Goal: Task Accomplishment & Management: Manage account settings

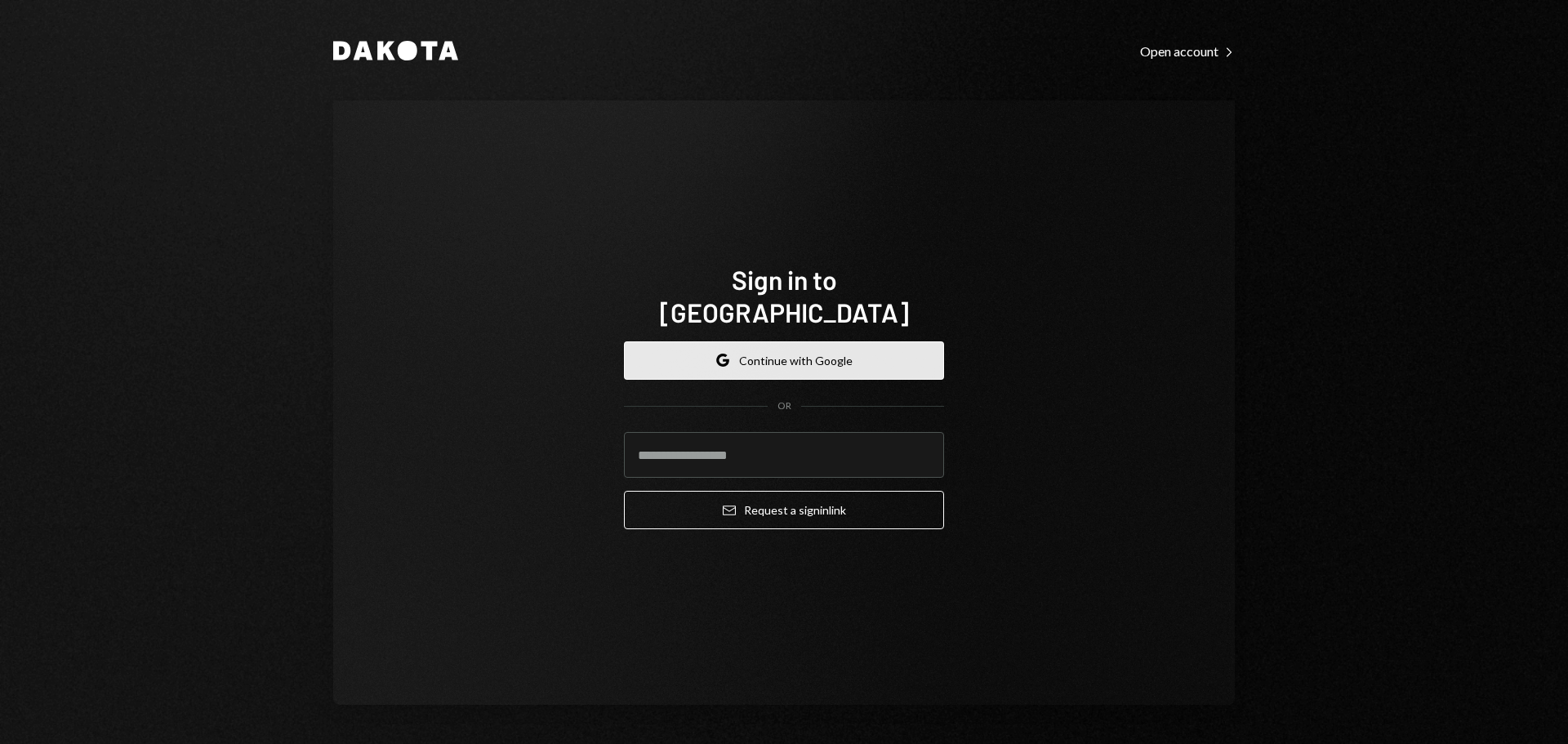
click at [852, 341] on button "Google Continue with Google" at bounding box center [784, 360] width 320 height 38
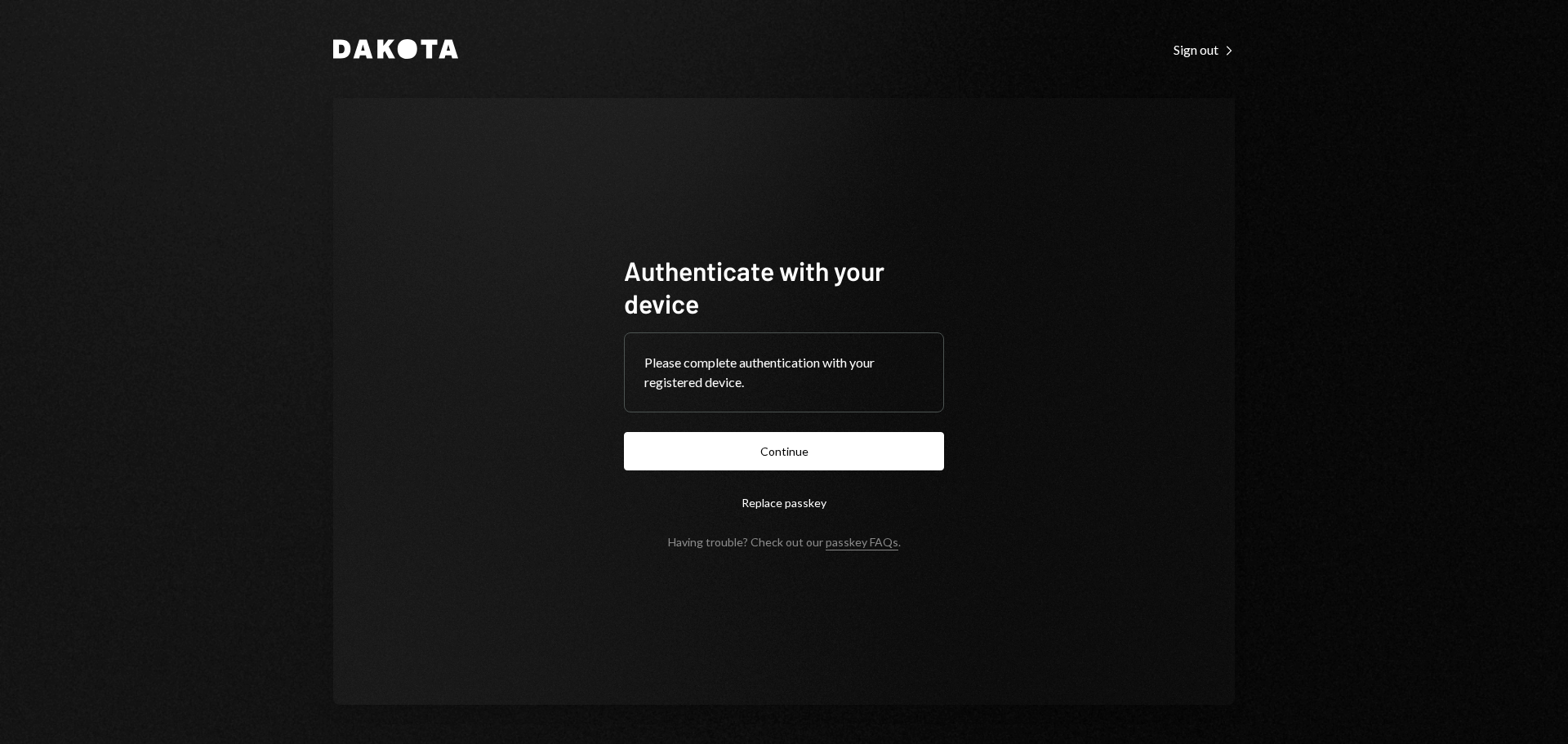
click at [739, 457] on button "Continue" at bounding box center [784, 451] width 320 height 38
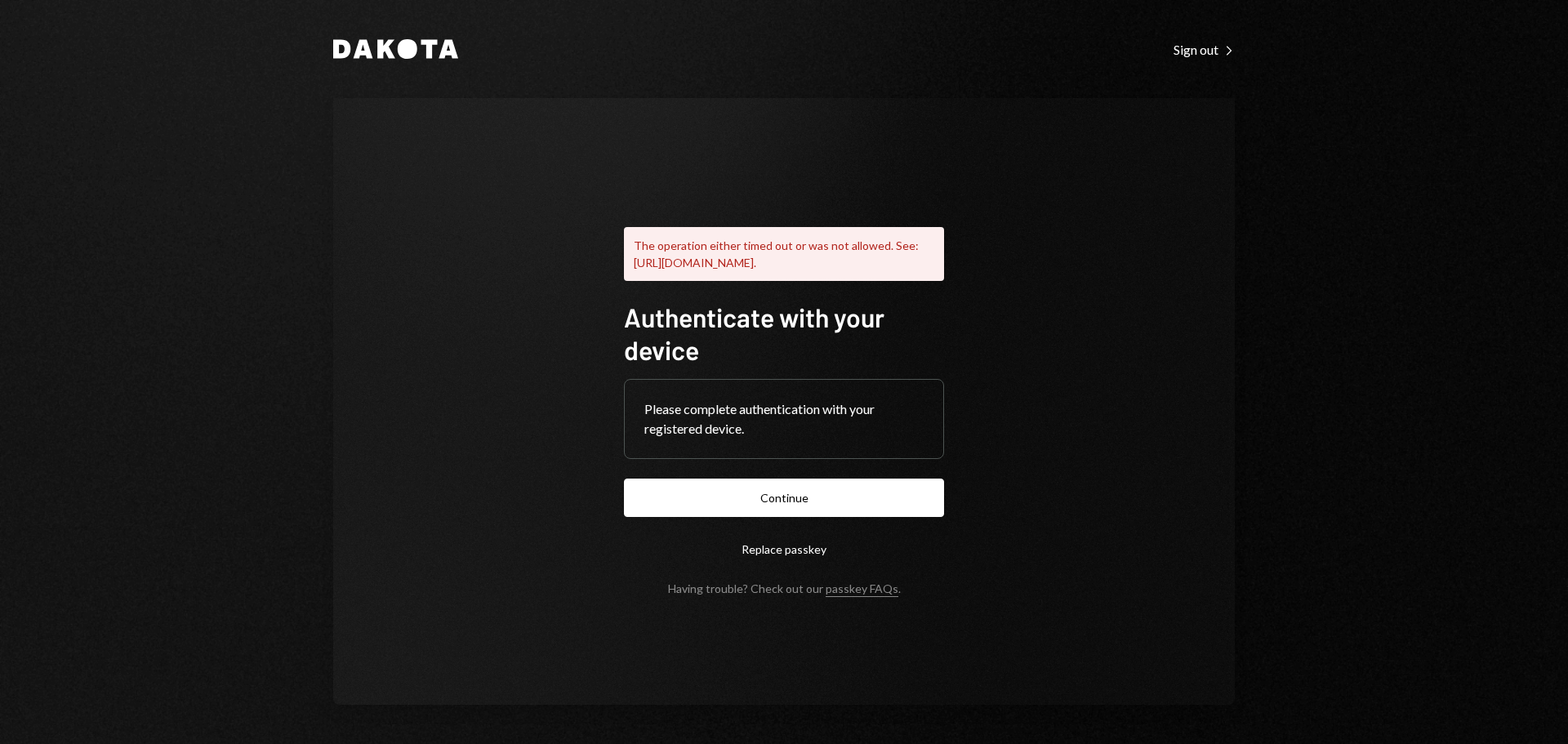
drag, startPoint x: 774, startPoint y: 508, endPoint x: 784, endPoint y: 502, distance: 11.7
click at [774, 507] on button "Continue" at bounding box center [784, 498] width 320 height 38
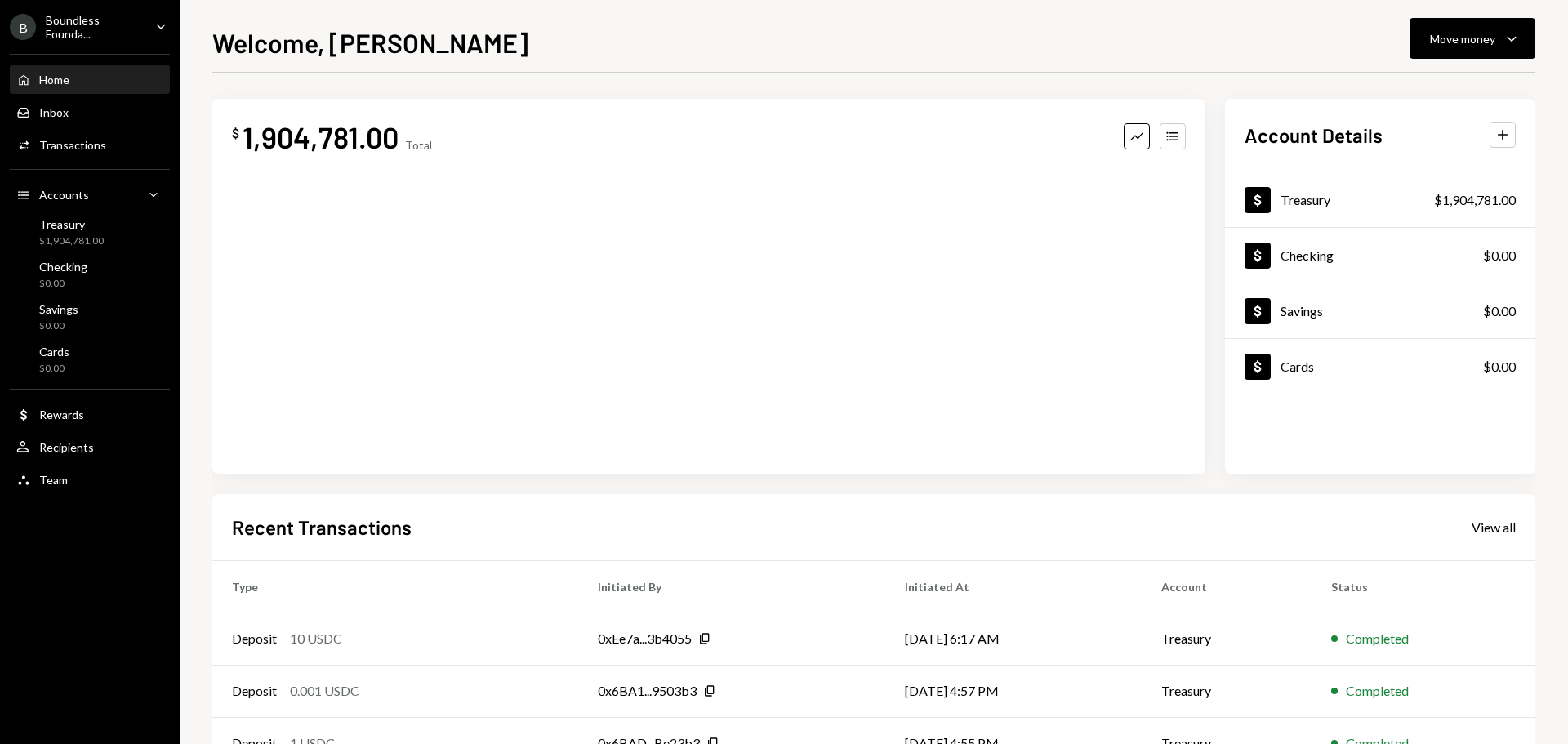
click at [99, 38] on div "Boundless Founda..." at bounding box center [94, 27] width 96 height 28
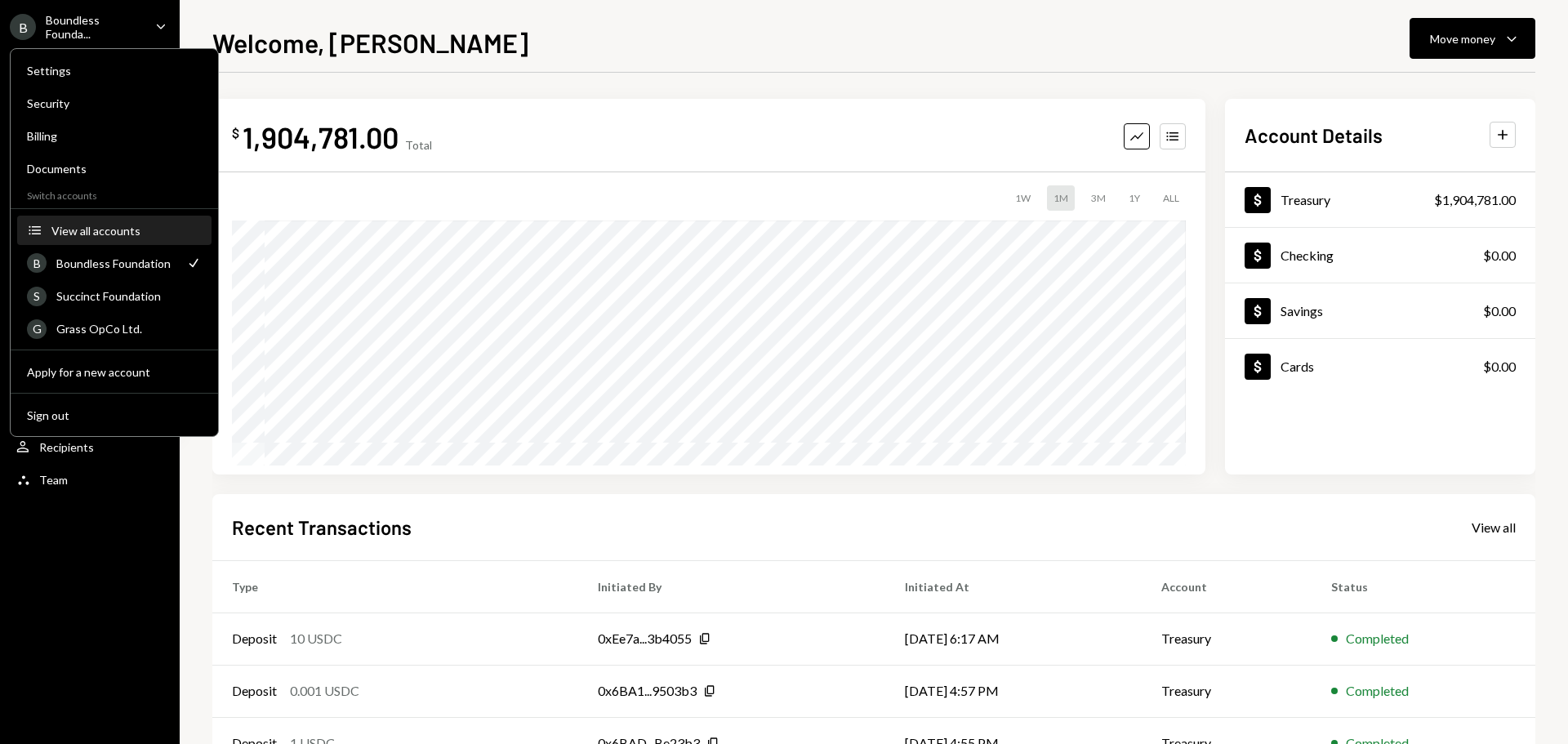
click at [103, 229] on div "View all accounts" at bounding box center [126, 231] width 150 height 14
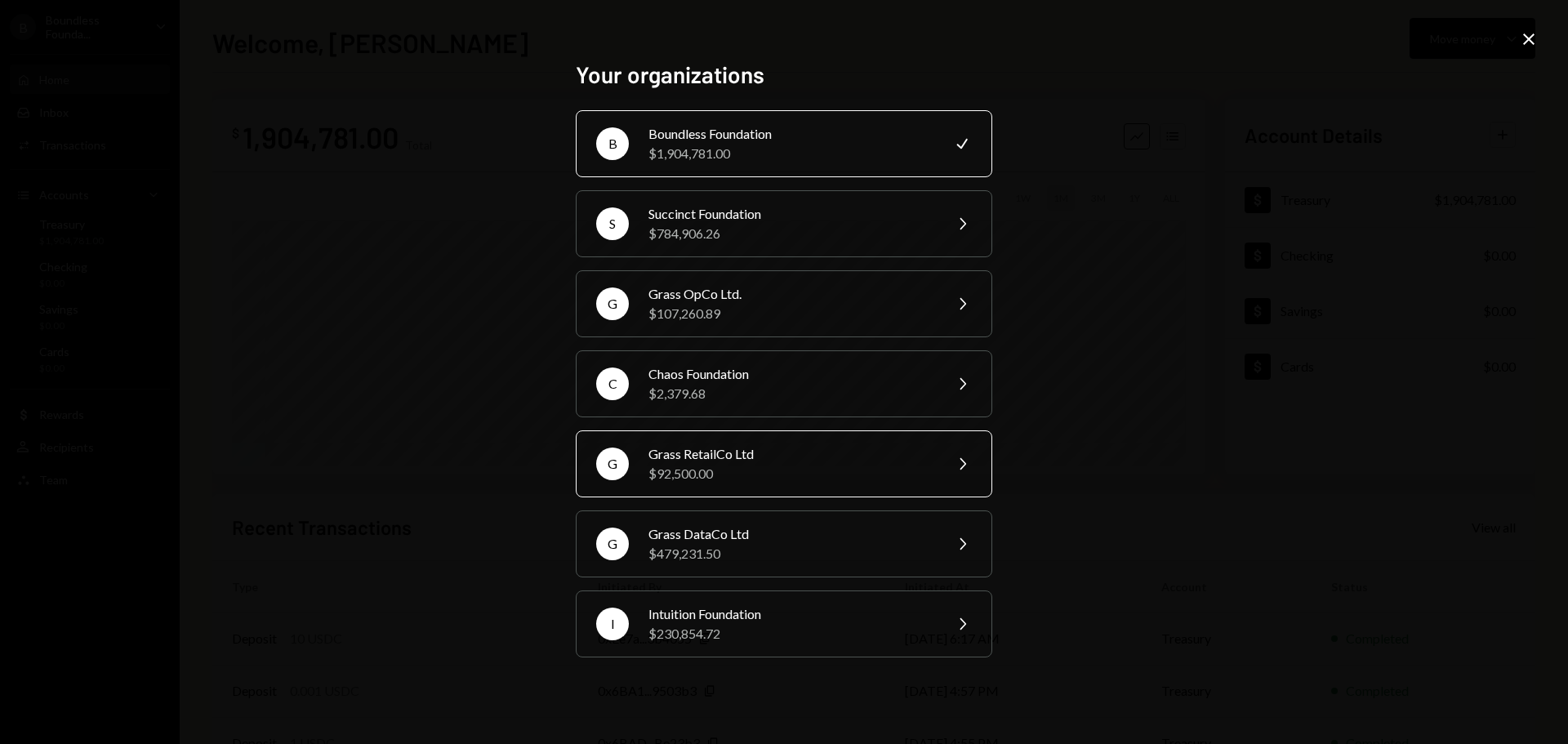
click at [695, 478] on div "$92,500.00" at bounding box center [790, 474] width 284 height 20
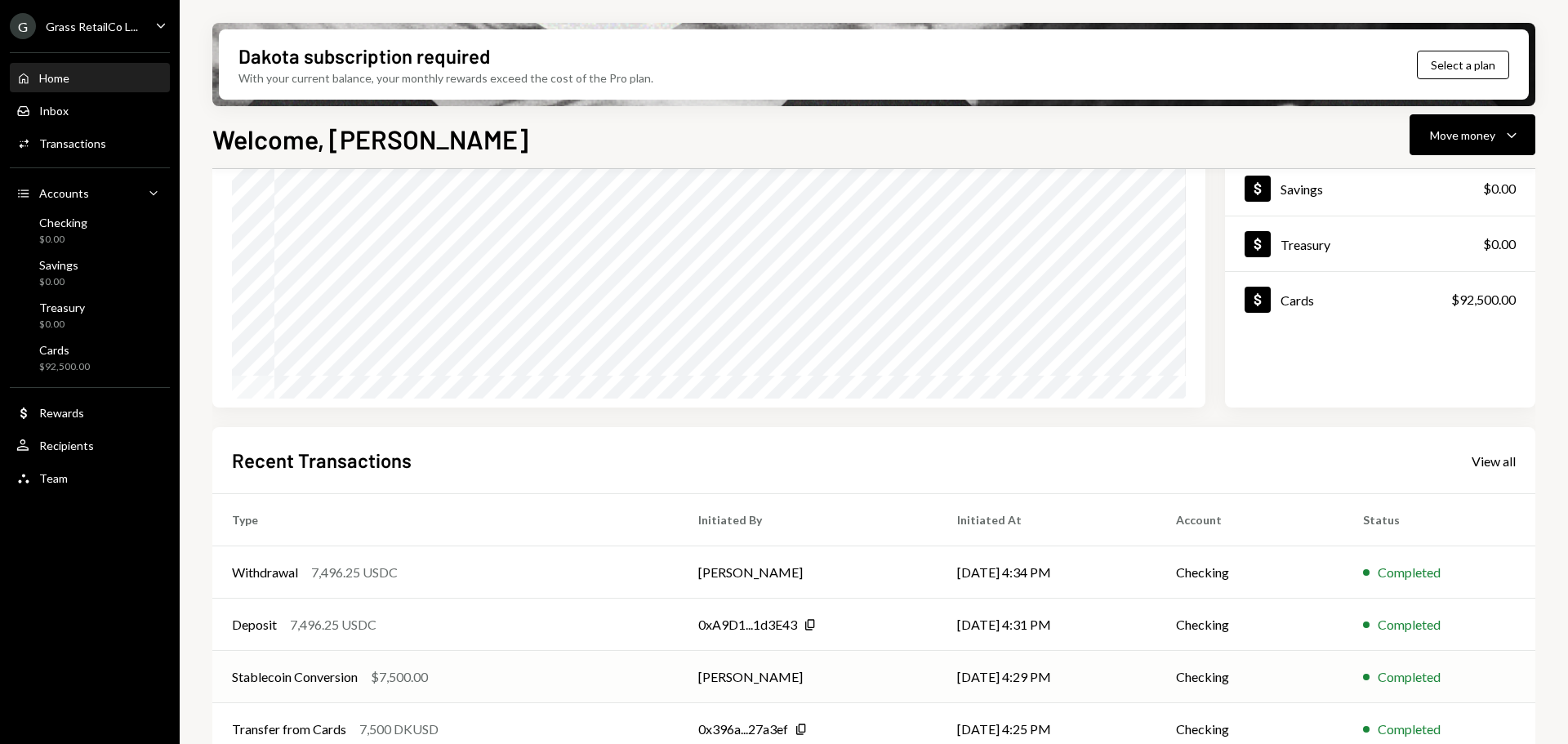
scroll to position [241, 0]
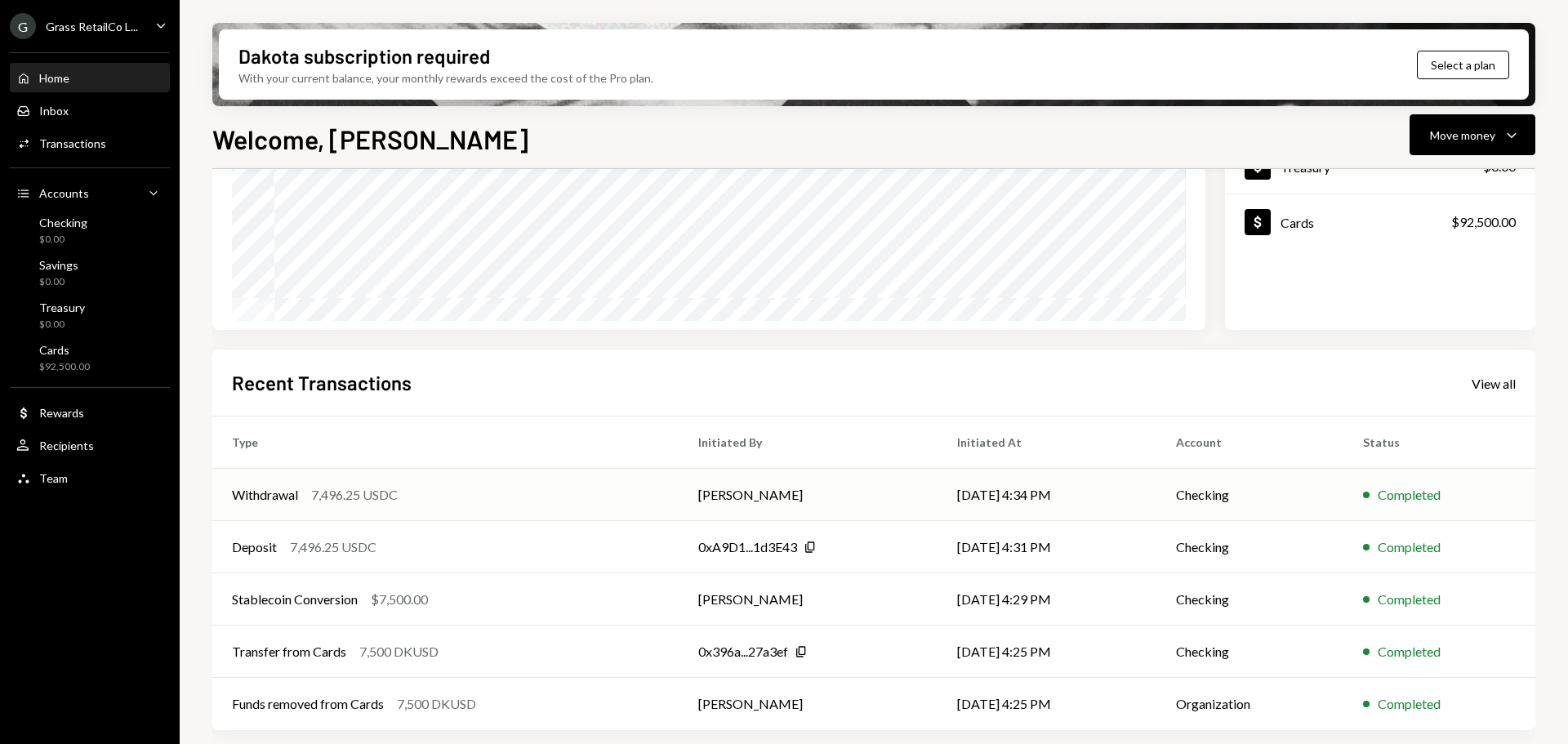
click at [398, 500] on div "7,496.25 USDC" at bounding box center [354, 495] width 87 height 20
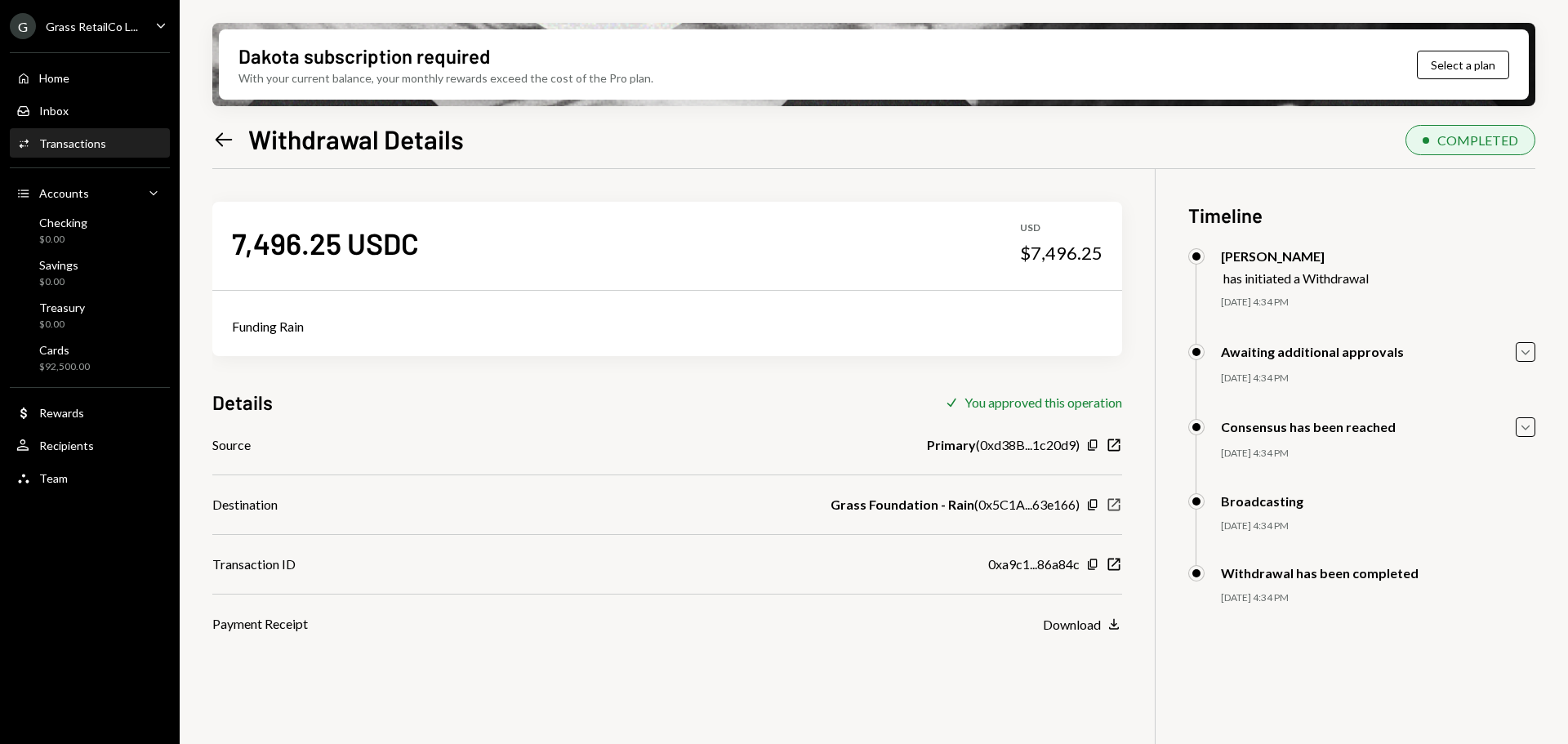
click at [1109, 505] on icon "New Window" at bounding box center [1113, 505] width 16 height 16
click at [81, 234] on div "$0.00" at bounding box center [63, 240] width 48 height 14
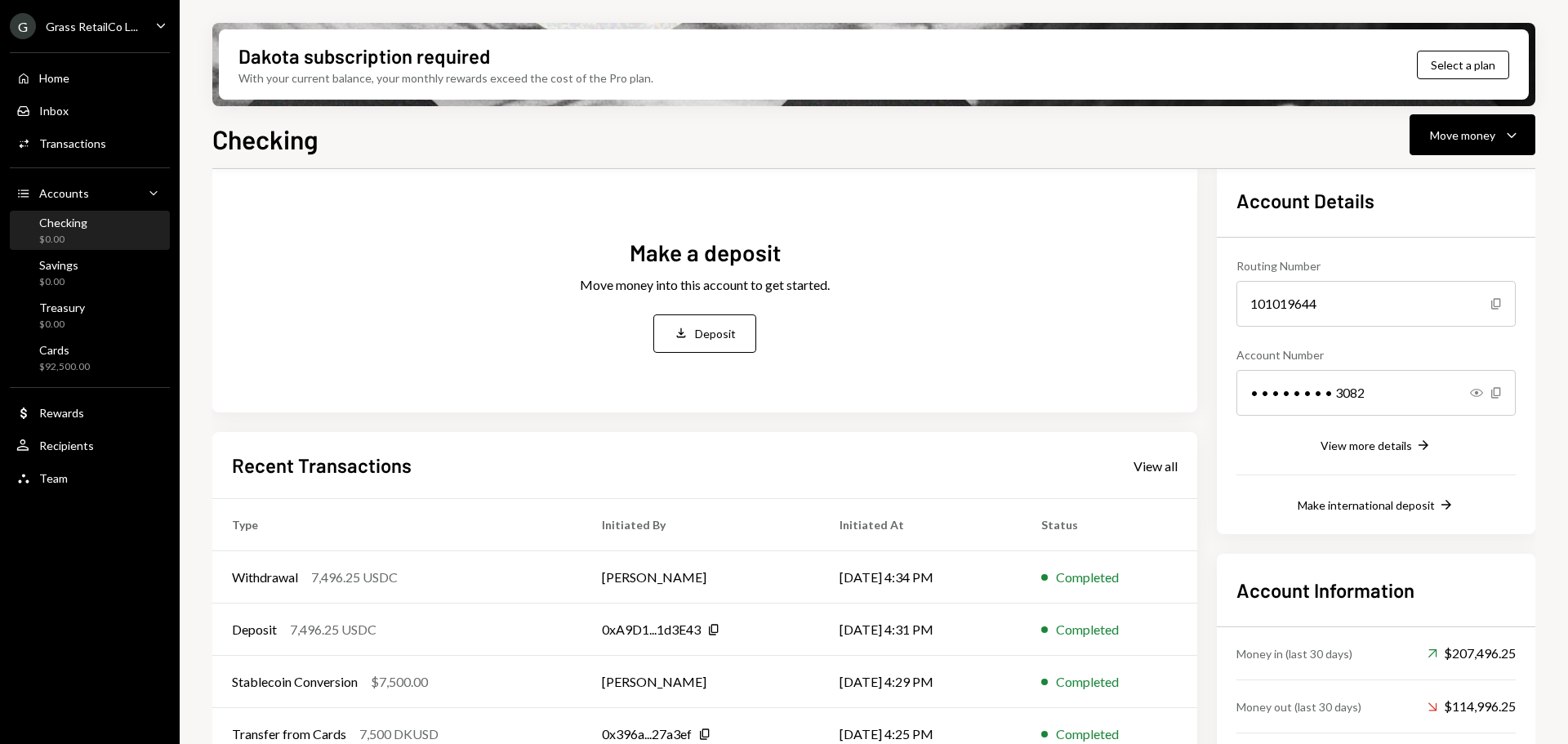
scroll to position [163, 0]
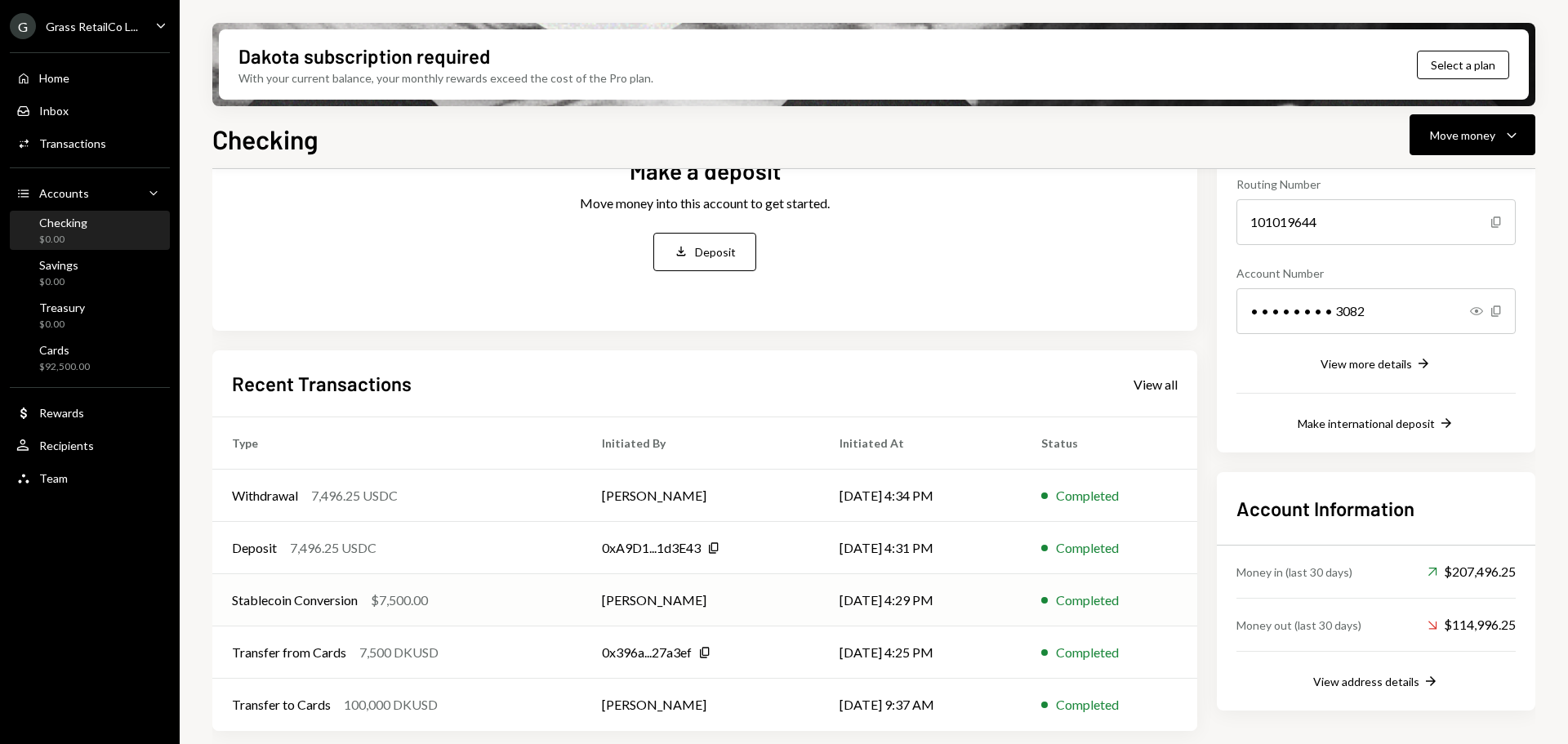
click at [314, 596] on div "Stablecoin Conversion" at bounding box center [295, 601] width 126 height 20
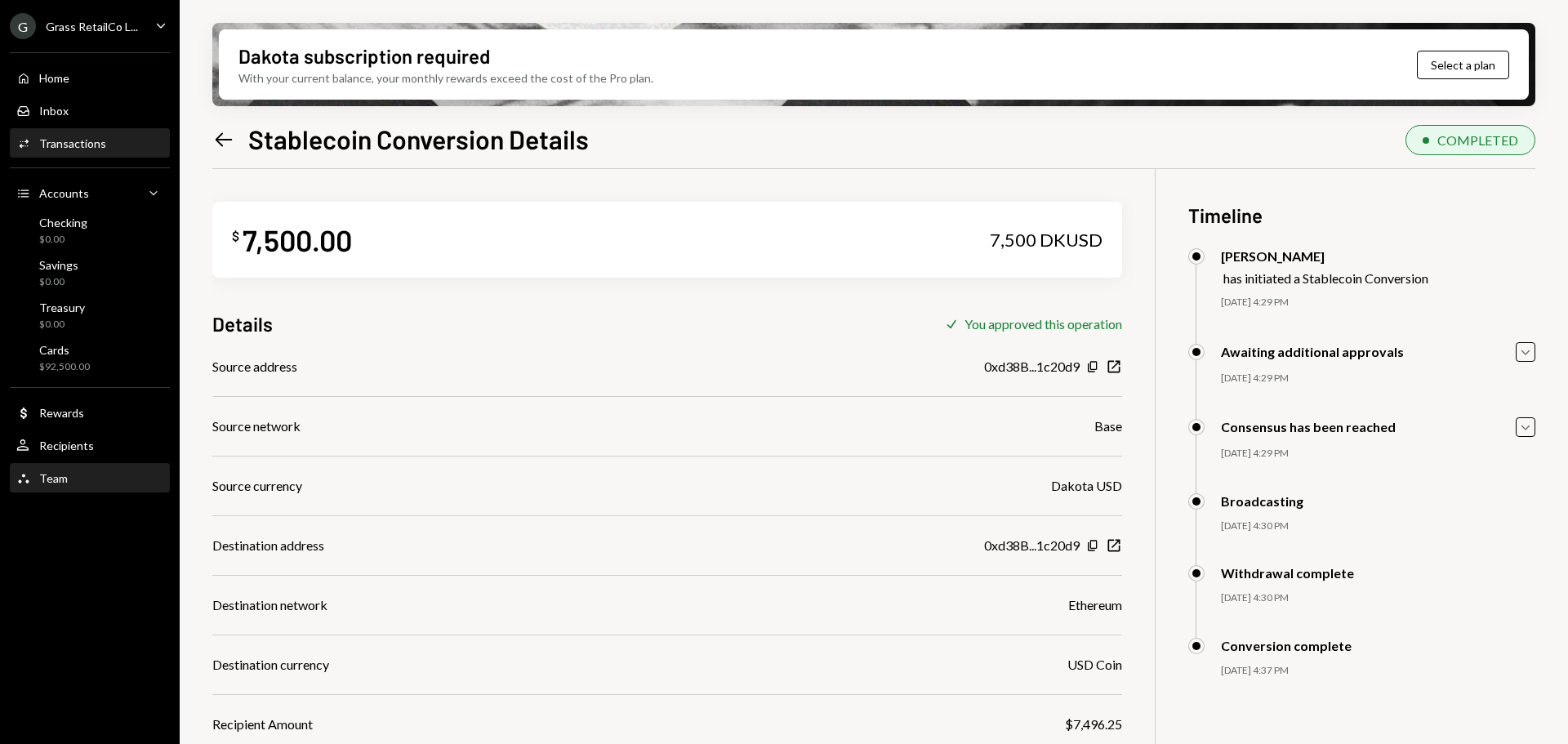
click at [52, 469] on div "Team Team" at bounding box center [89, 479] width 147 height 28
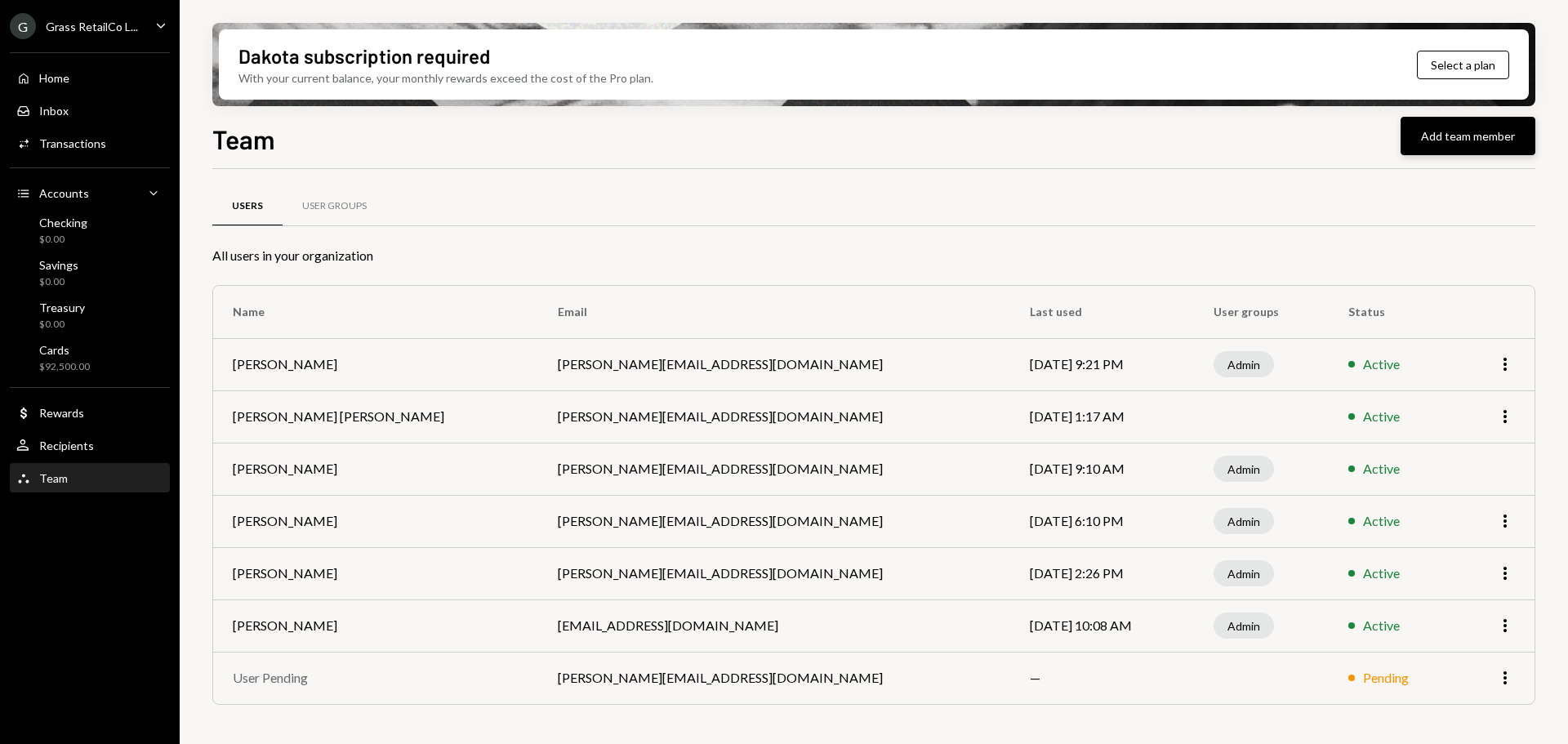
click at [1427, 146] on button "Add team member" at bounding box center [1467, 136] width 135 height 38
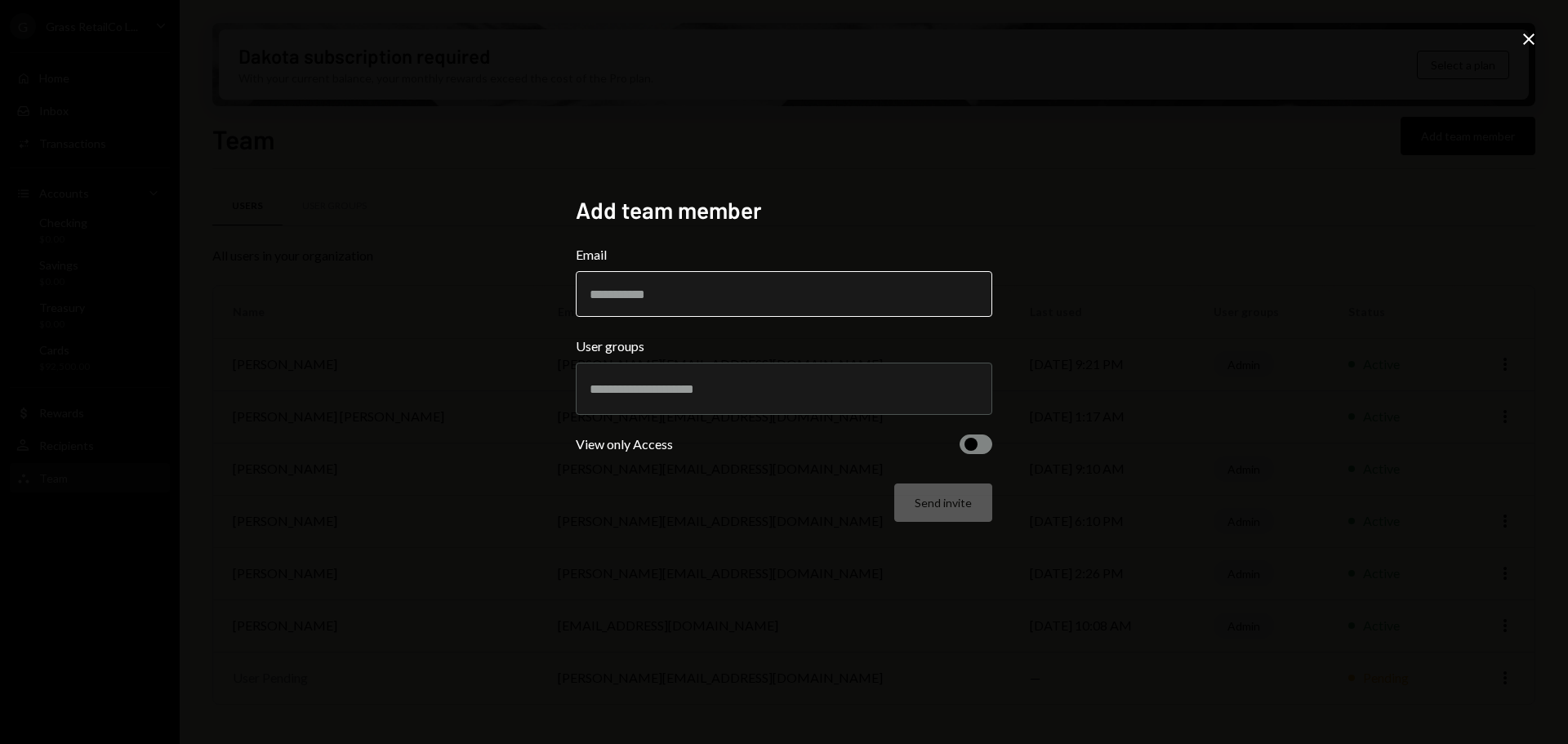
click at [651, 304] on input "Email" at bounding box center [784, 294] width 417 height 46
type input "**********"
click at [613, 388] on input "text" at bounding box center [784, 389] width 389 height 15
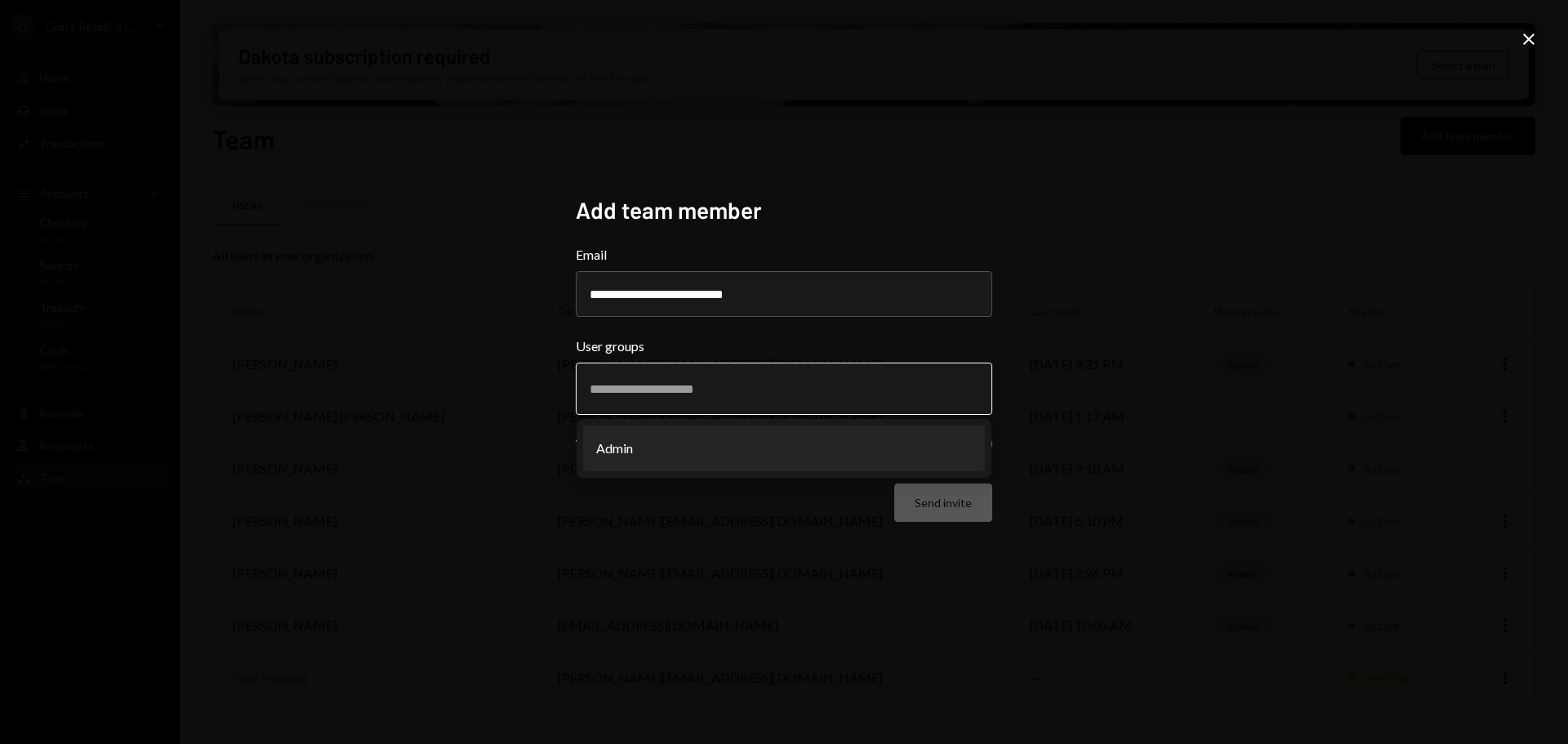
click at [680, 447] on li "Admin" at bounding box center [784, 449] width 402 height 46
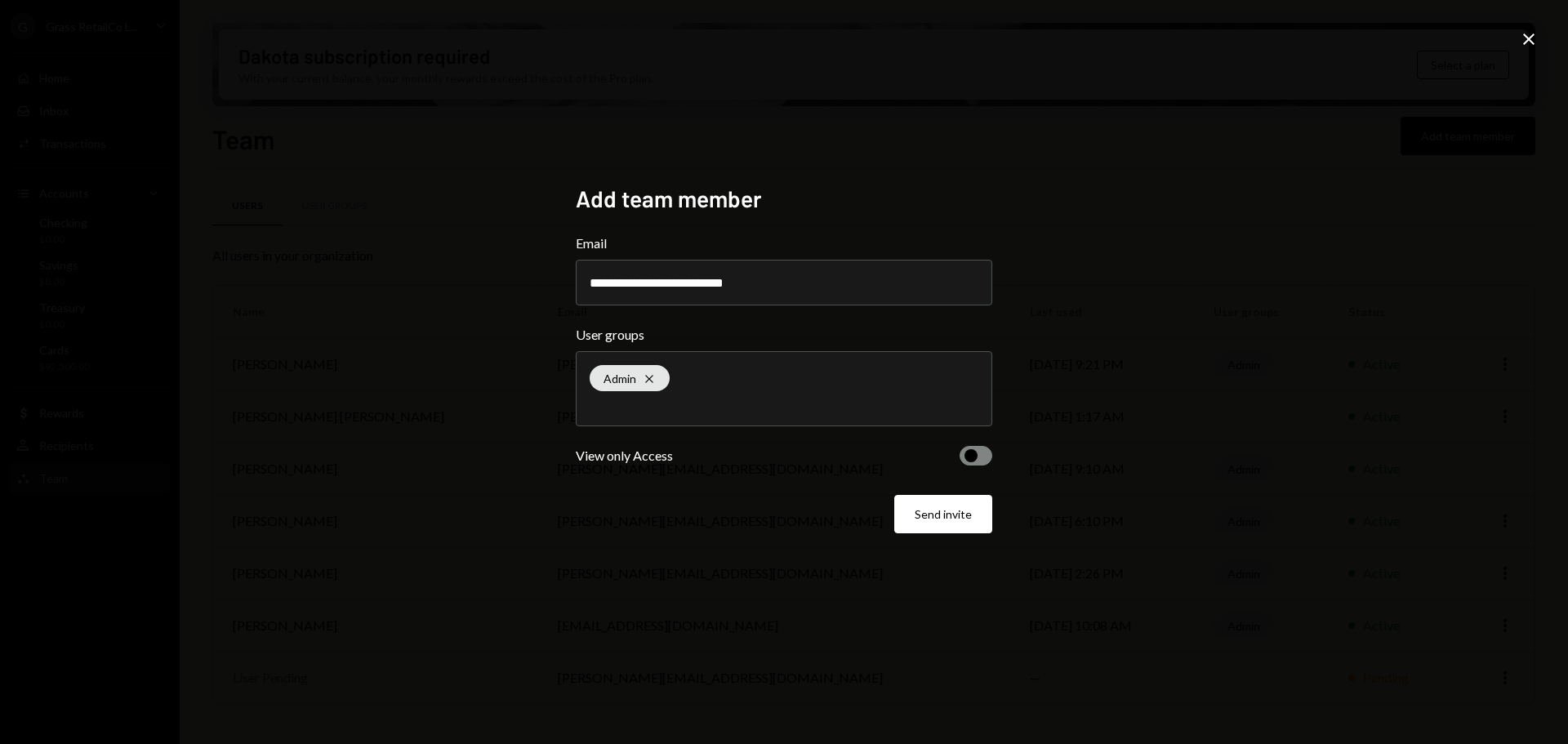
click at [1001, 454] on div "**********" at bounding box center [784, 372] width 456 height 415
click at [974, 454] on span "button" at bounding box center [970, 455] width 13 height 13
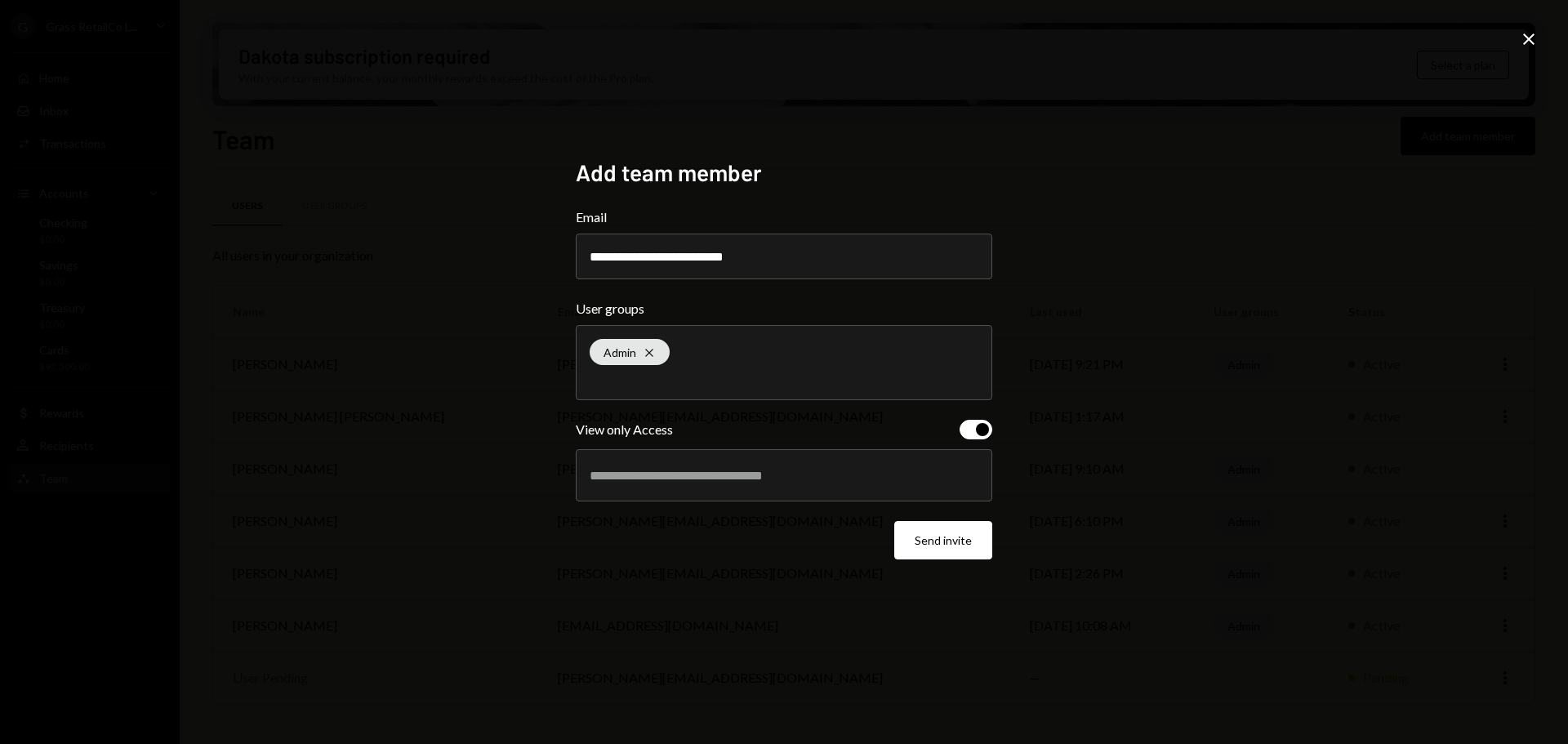
click at [788, 488] on div at bounding box center [784, 475] width 389 height 41
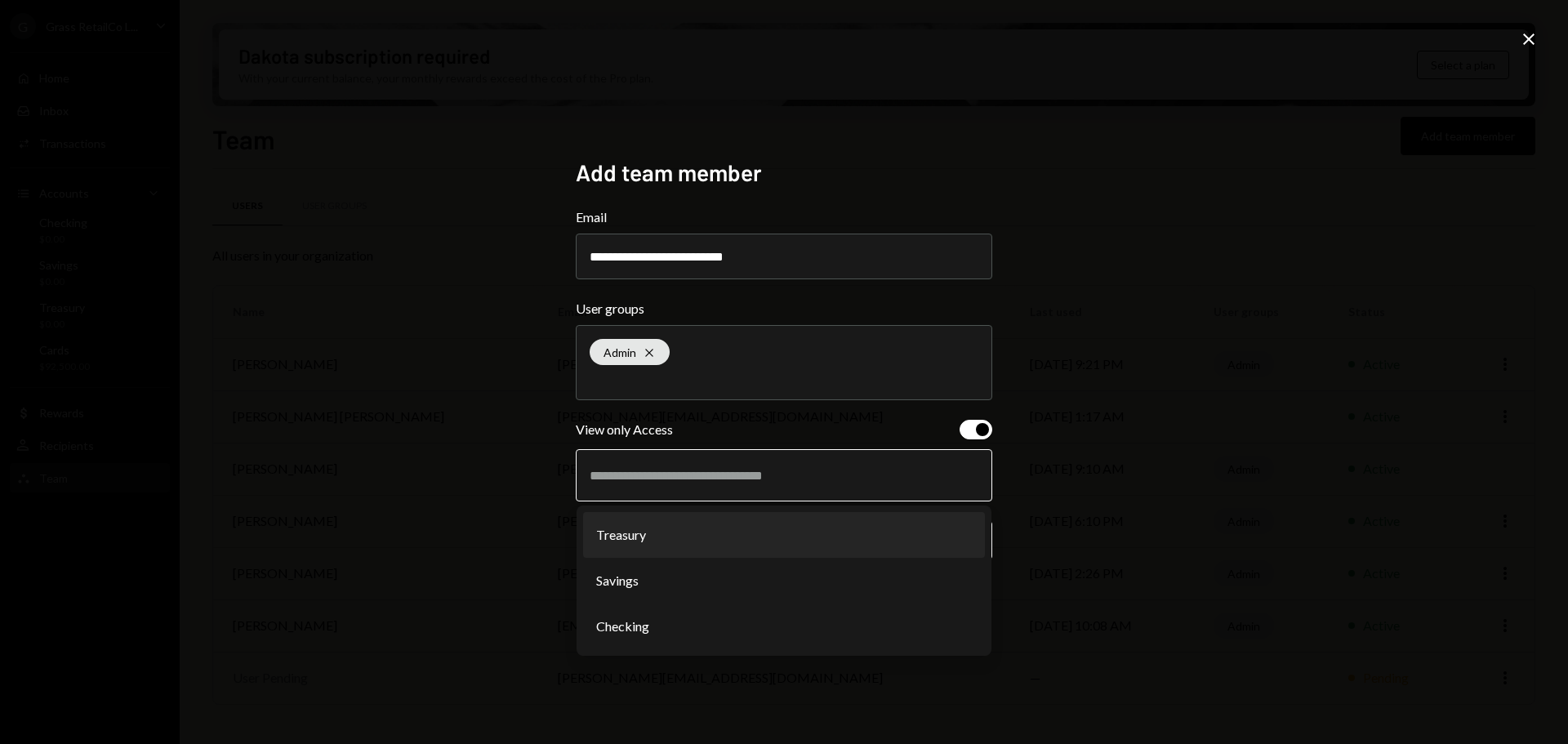
click at [634, 533] on li "Treasury" at bounding box center [784, 535] width 402 height 46
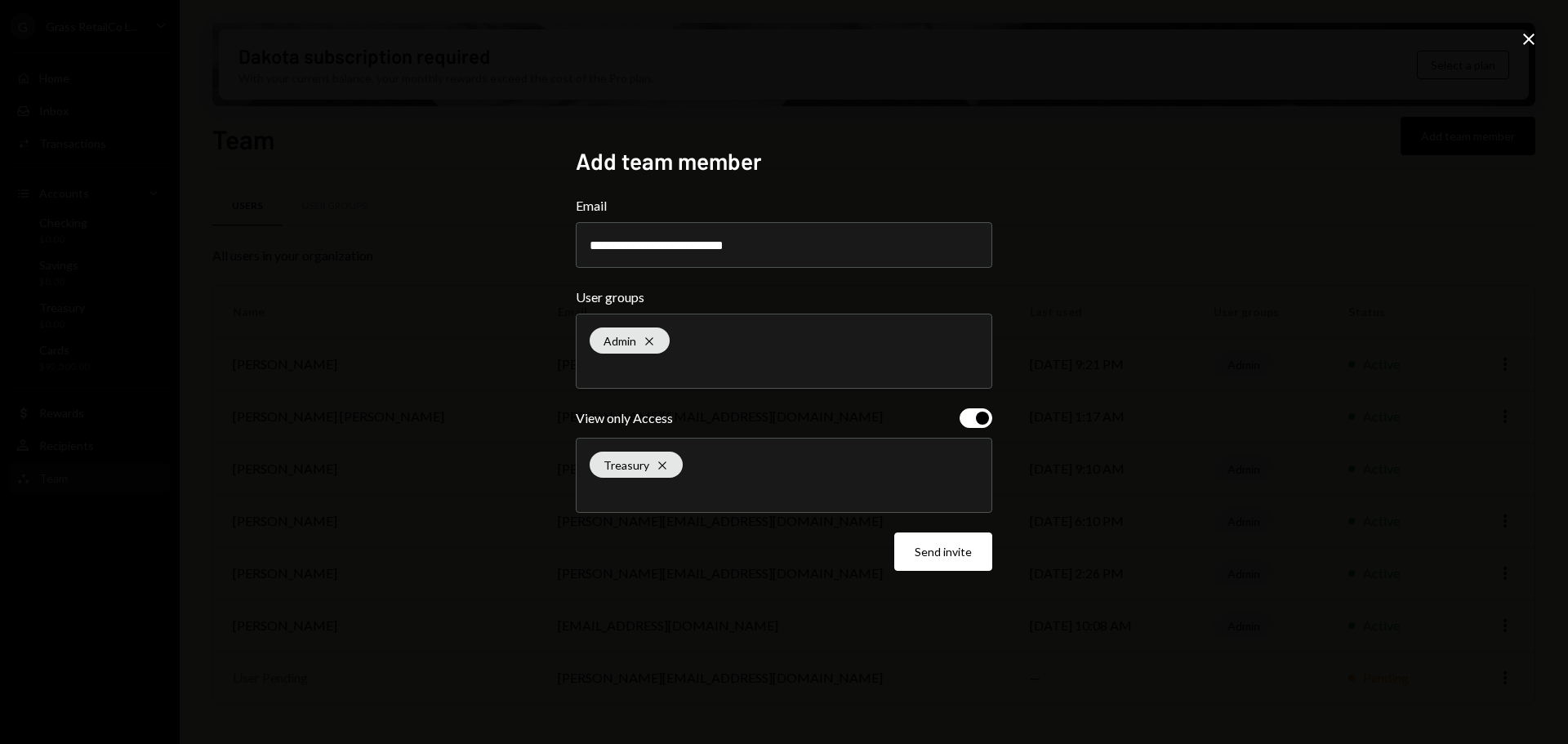
click at [659, 481] on div "Treasury Cross" at bounding box center [784, 476] width 389 height 74
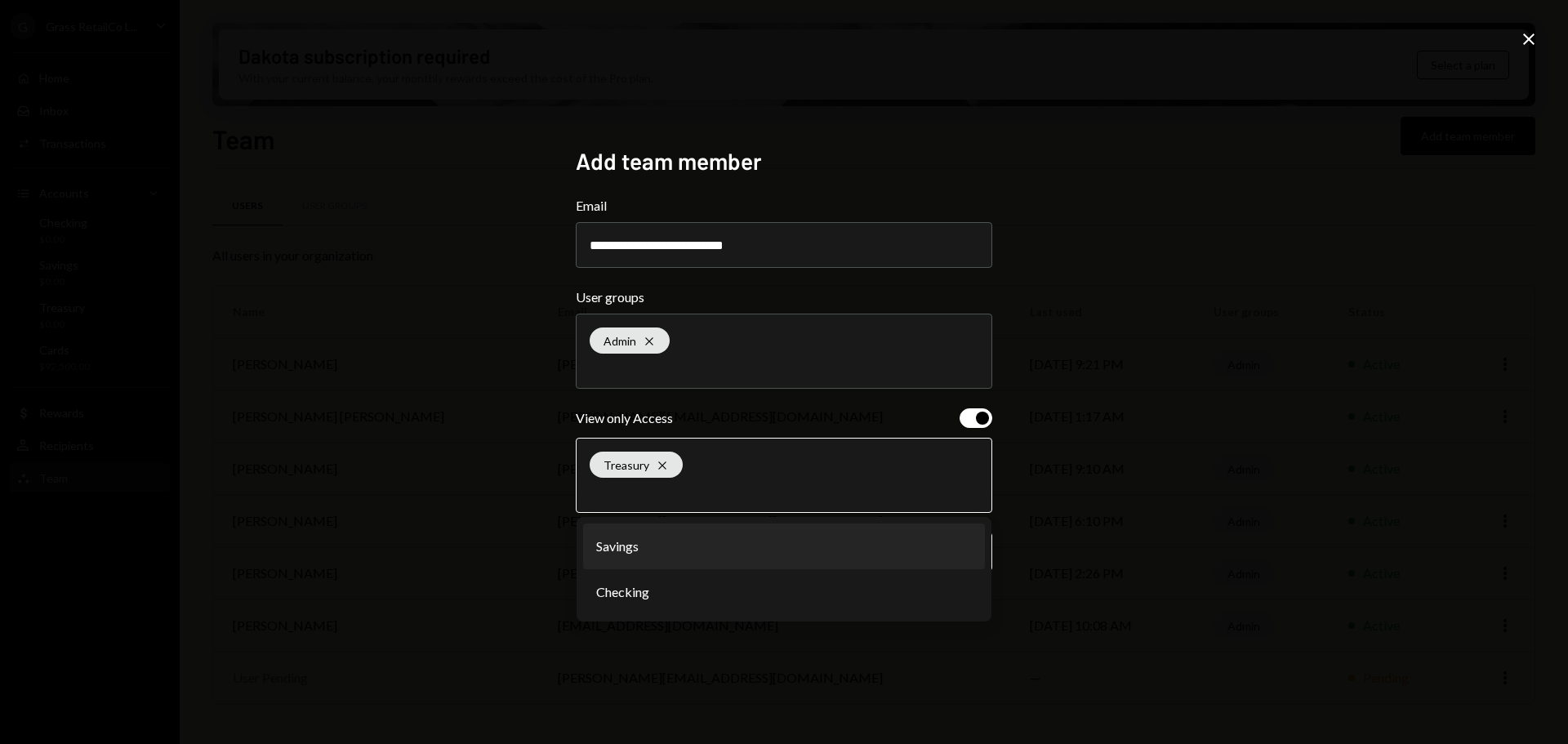
click at [627, 554] on li "Savings" at bounding box center [784, 547] width 402 height 46
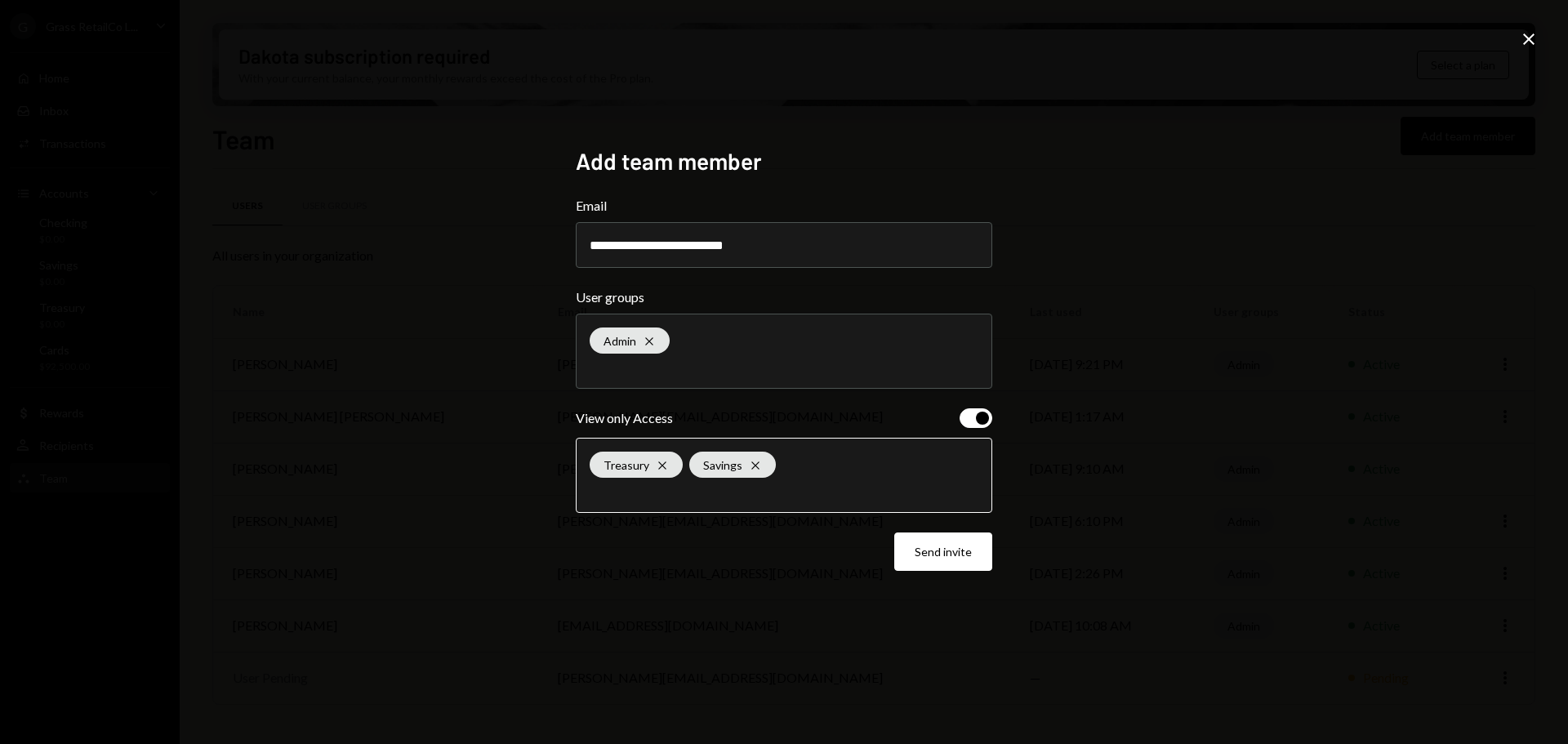
click at [645, 495] on input "text" at bounding box center [784, 491] width 389 height 15
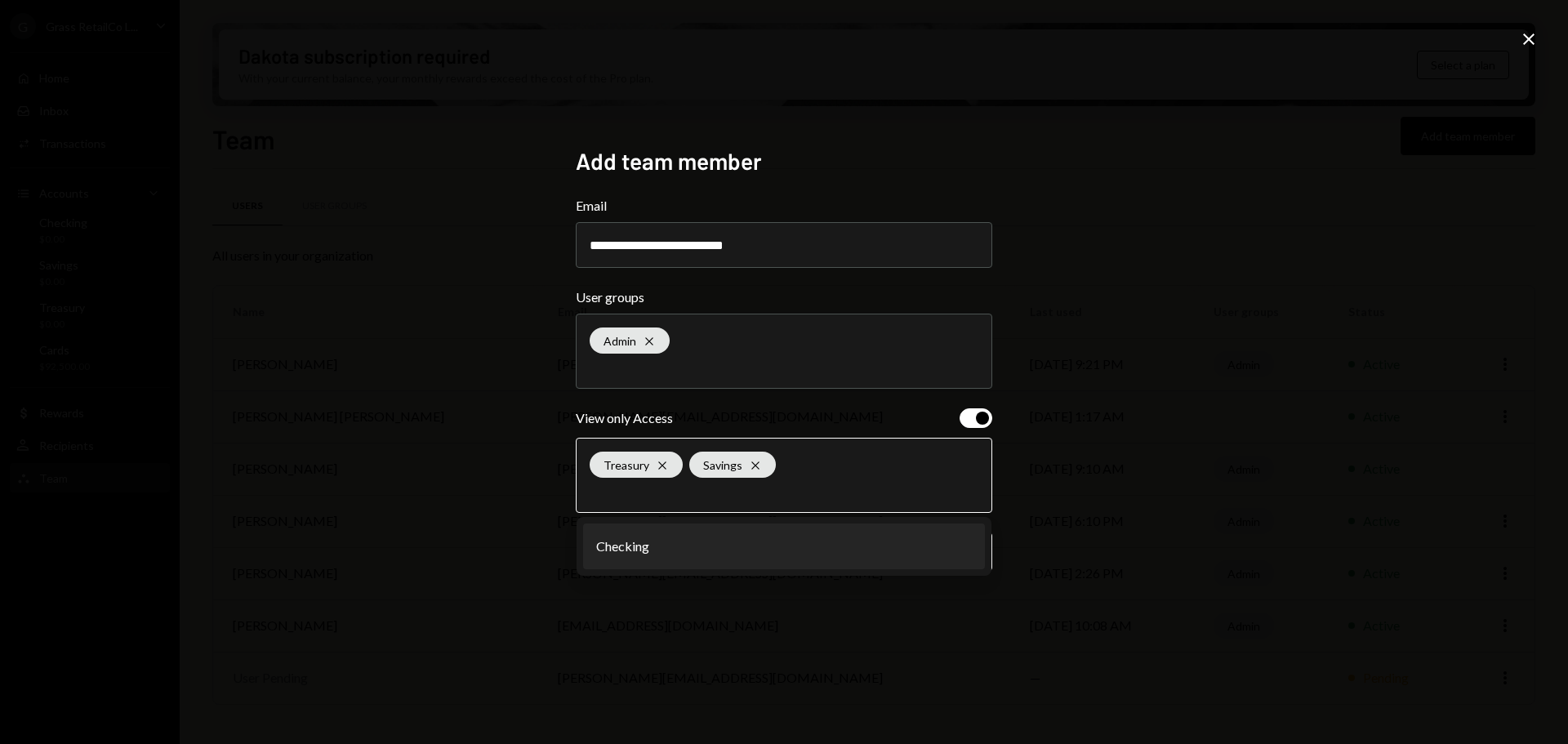
click at [631, 543] on li "Checking" at bounding box center [784, 547] width 402 height 46
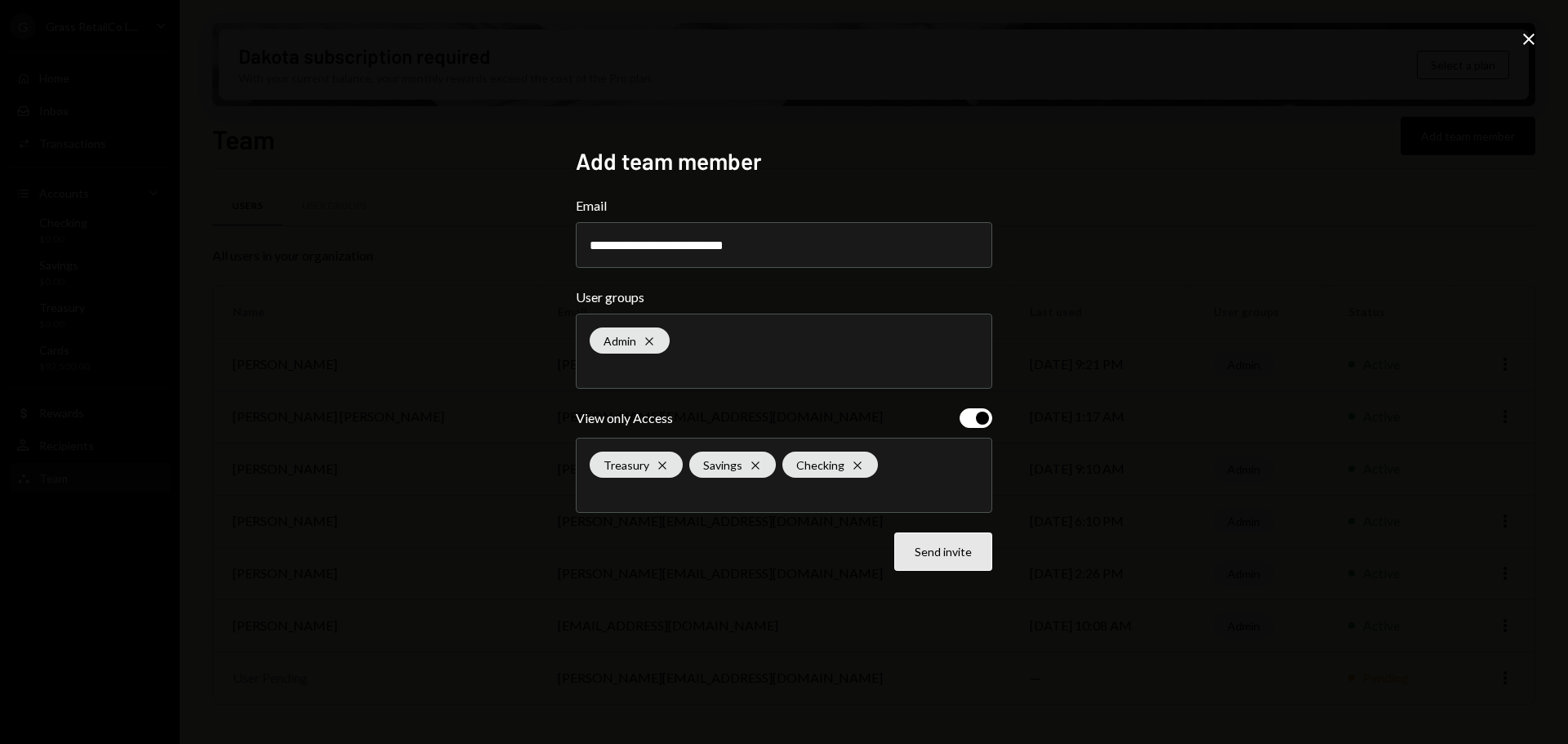
click at [964, 558] on button "Send invite" at bounding box center [943, 552] width 98 height 38
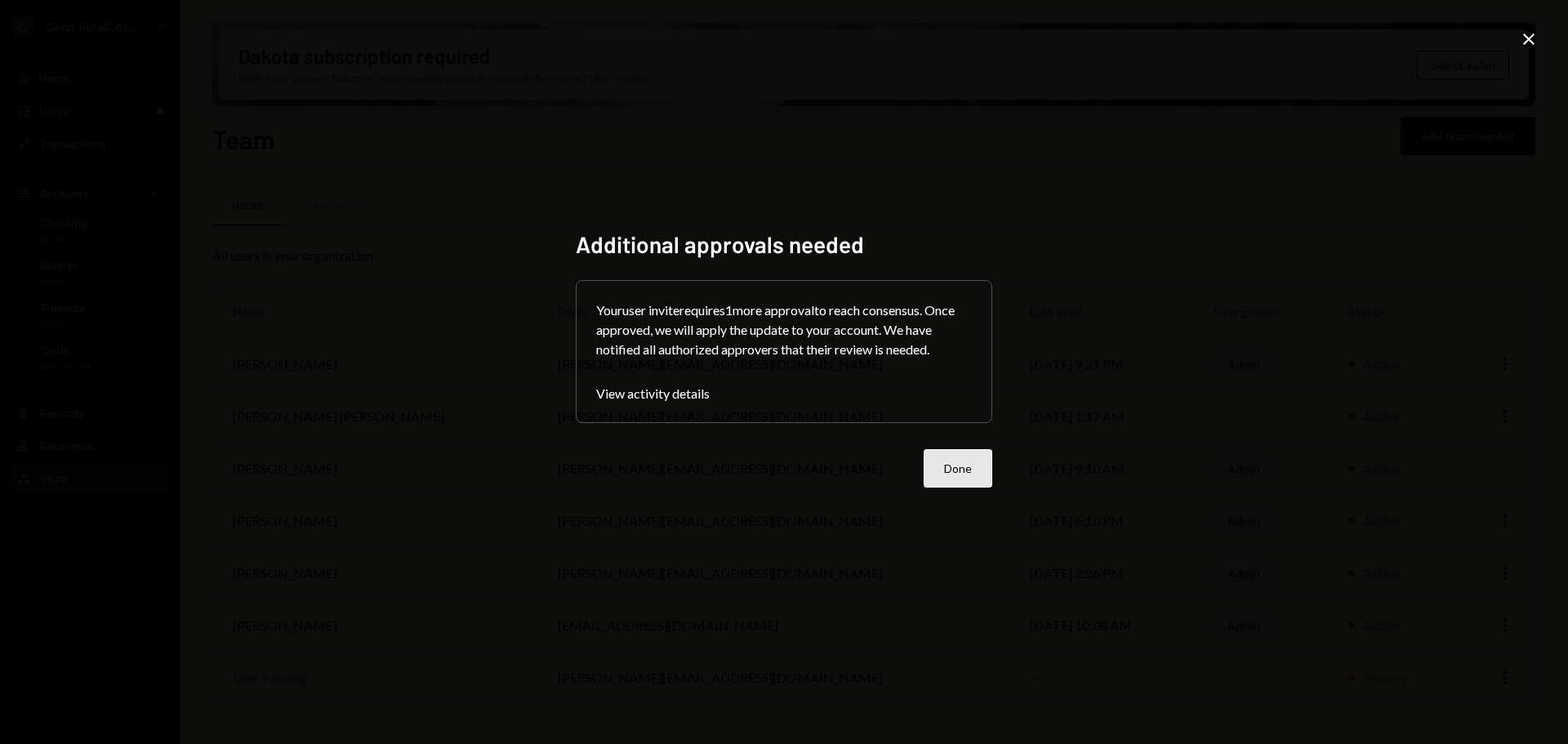
click at [942, 466] on button "Done" at bounding box center [957, 468] width 69 height 38
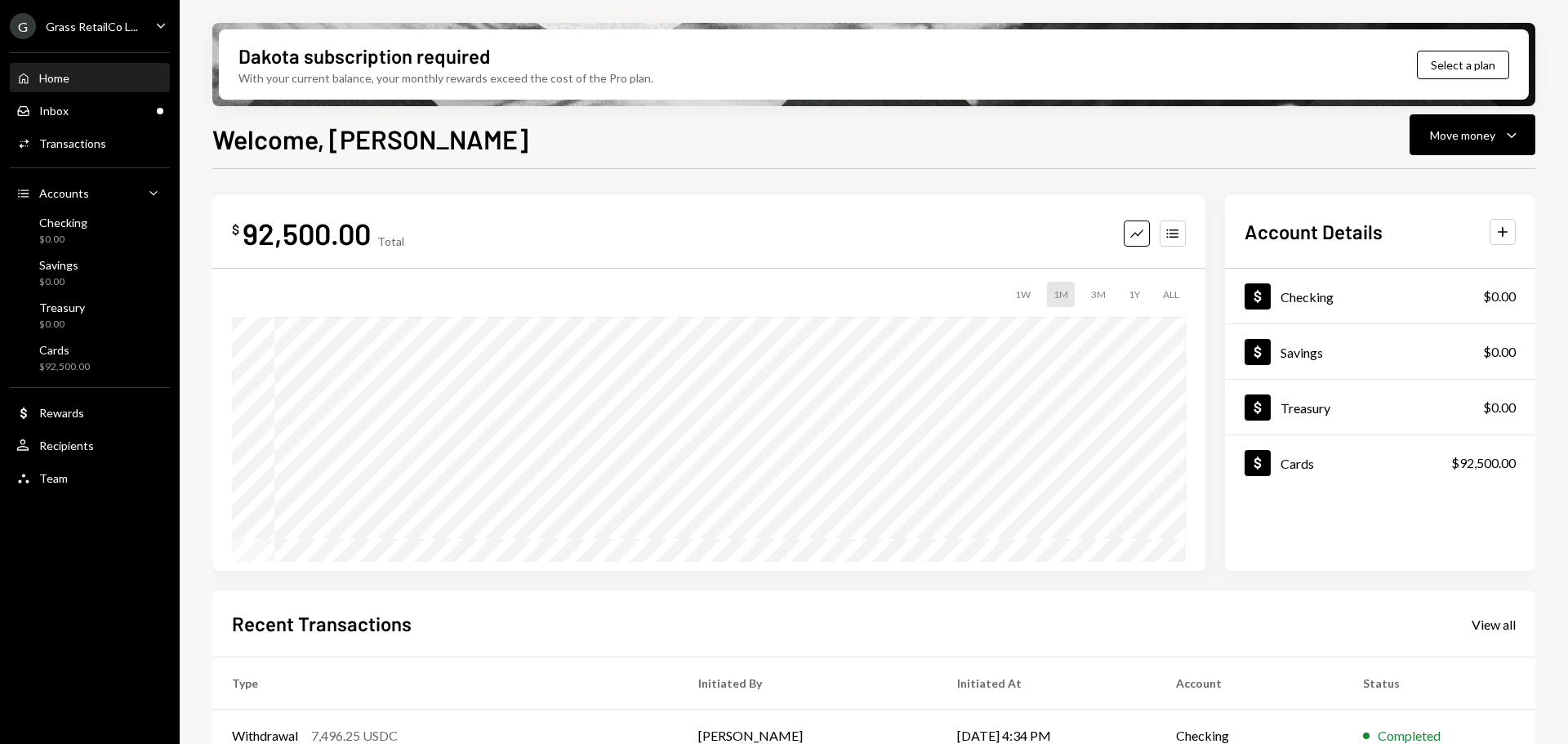
click at [128, 27] on div "Grass RetailCo L..." at bounding box center [92, 27] width 92 height 14
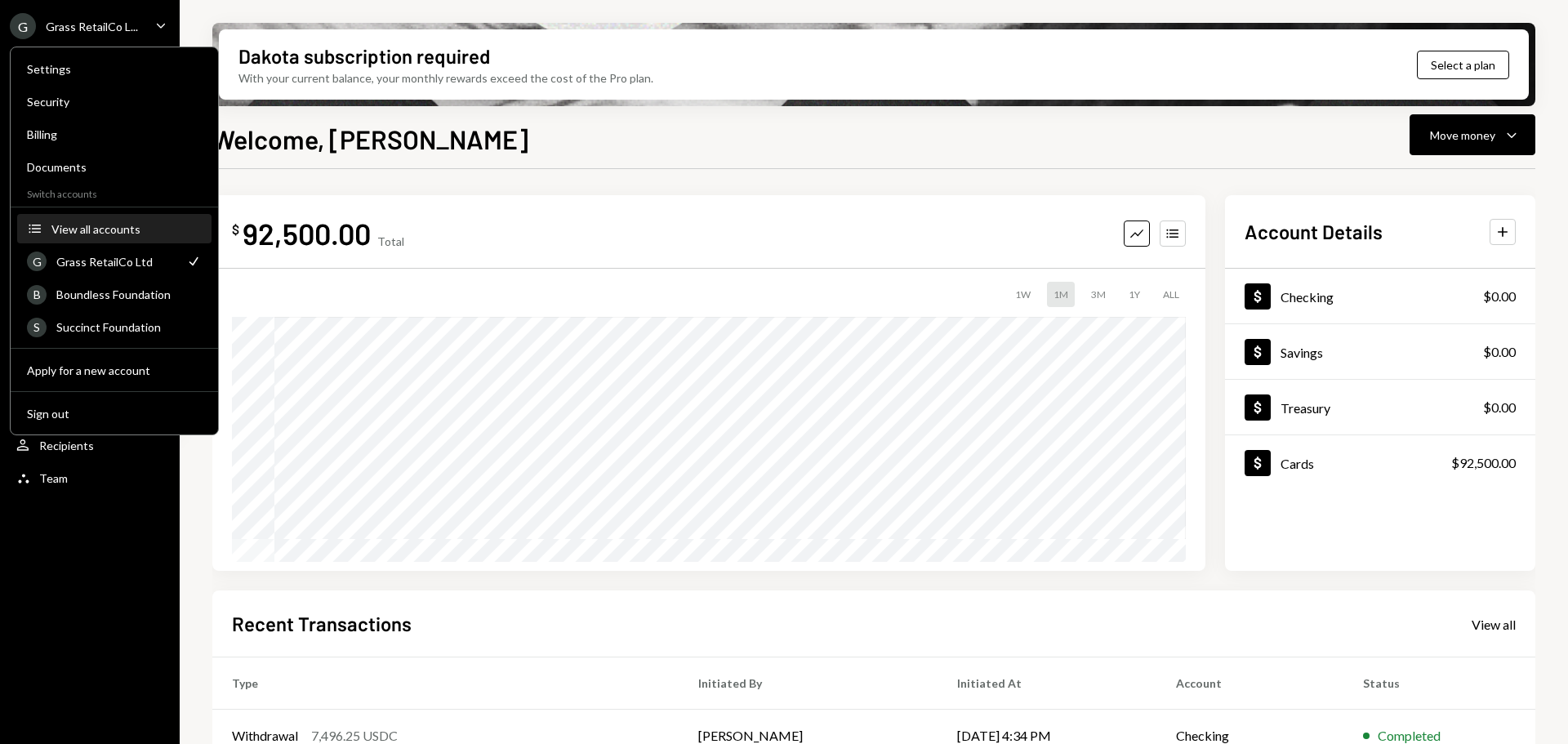
click at [123, 228] on div "View all accounts" at bounding box center [126, 229] width 150 height 14
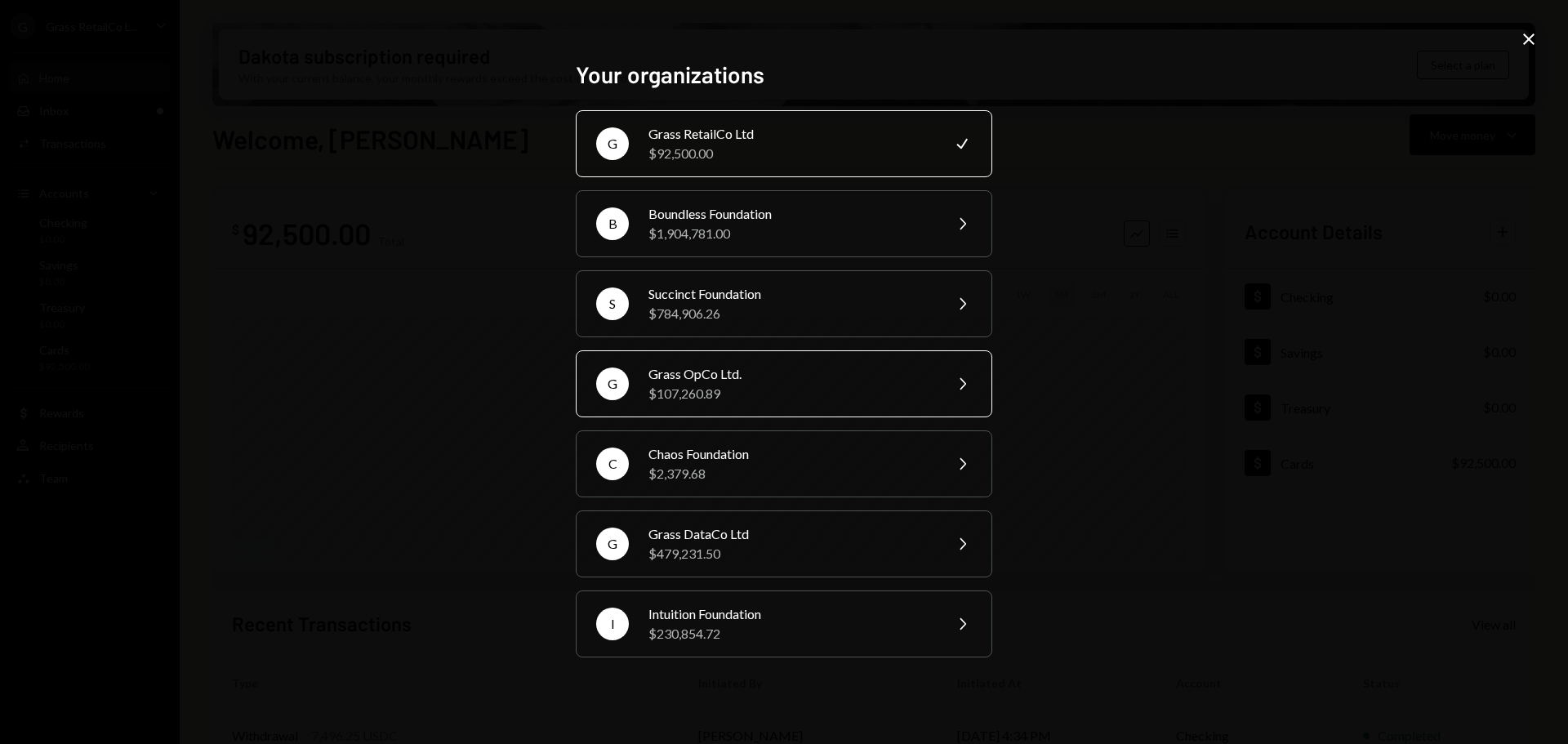
click at [688, 385] on div "$107,260.89" at bounding box center [790, 394] width 284 height 20
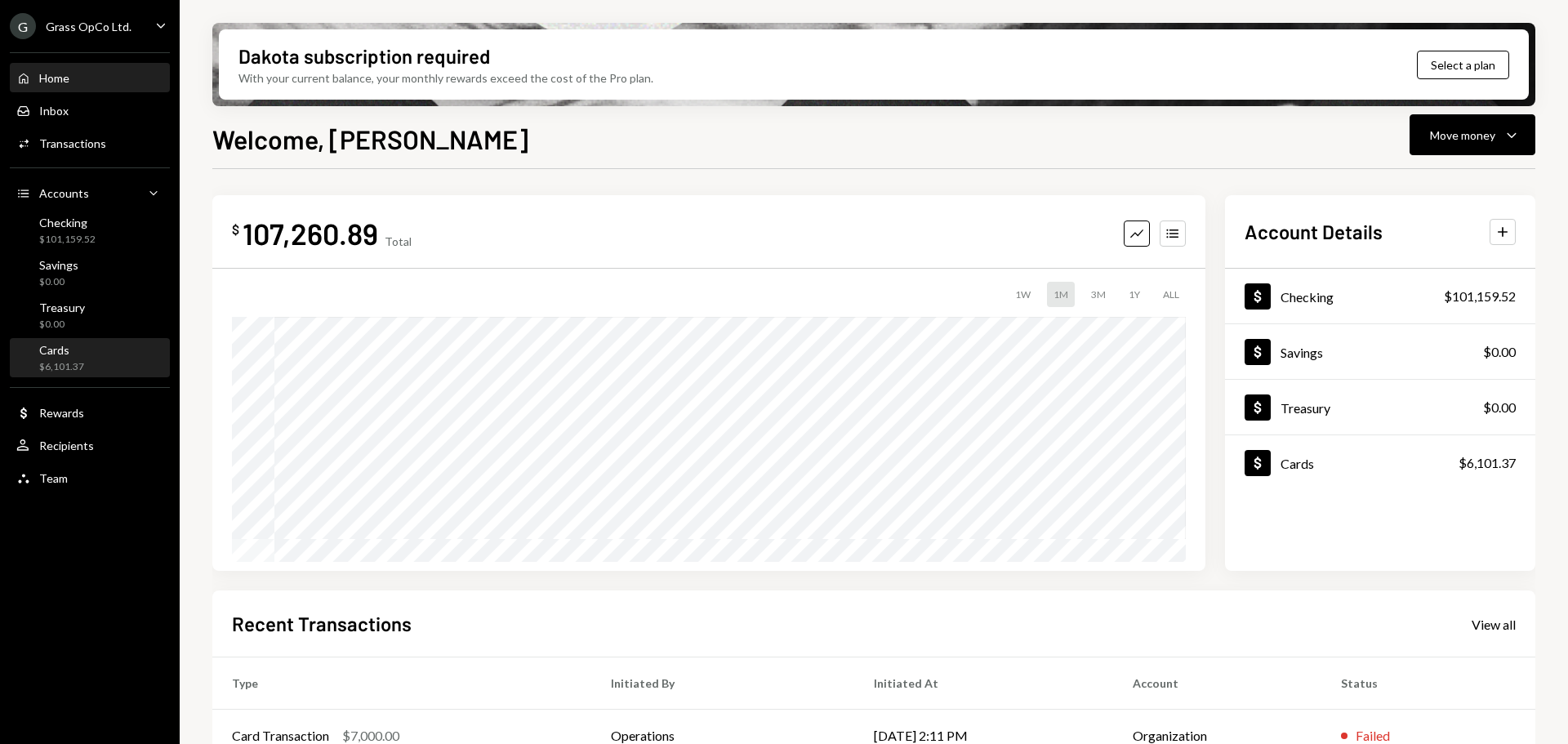
click at [69, 360] on div "$6,101.37" at bounding box center [61, 367] width 45 height 14
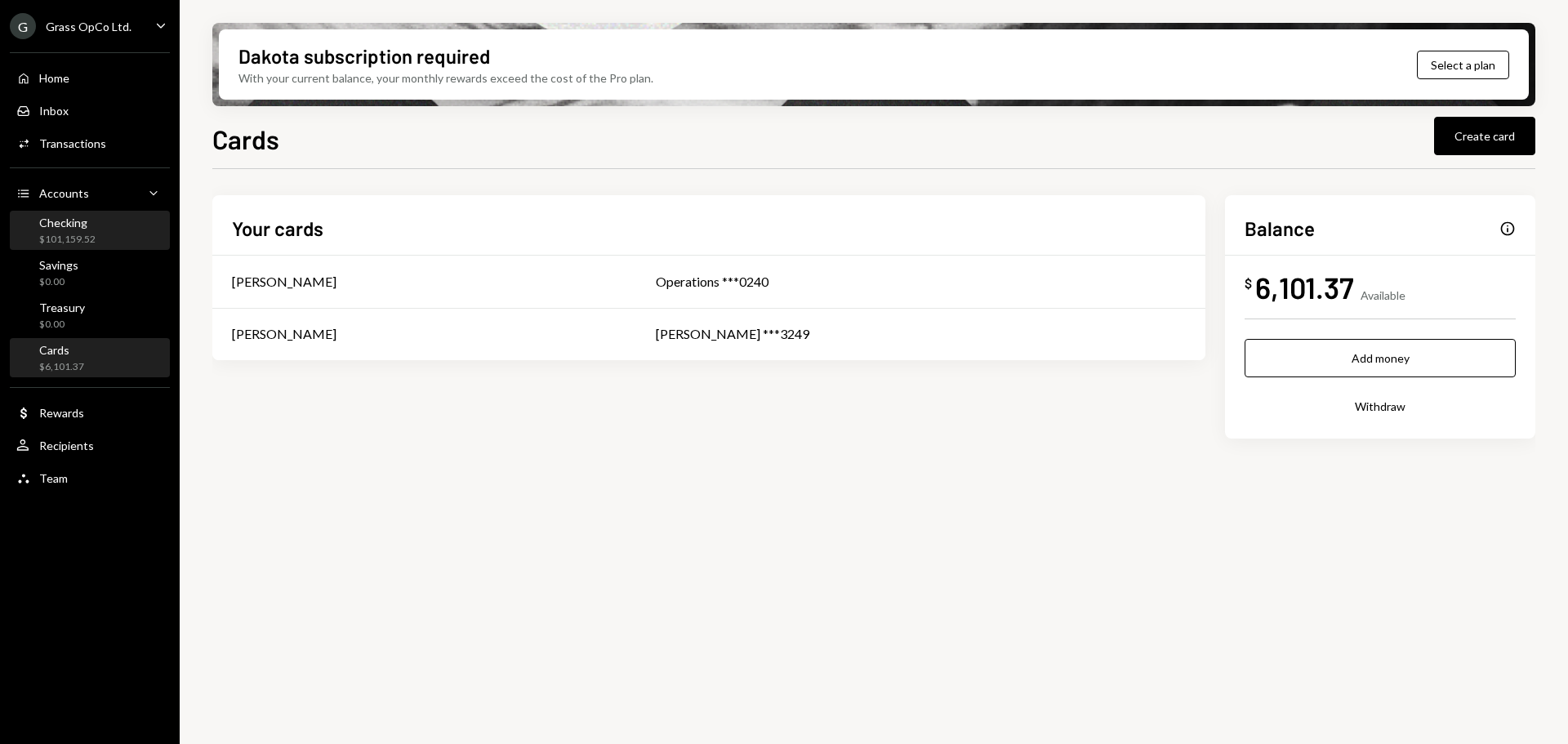
click at [72, 238] on div "$101,159.52" at bounding box center [67, 240] width 56 height 14
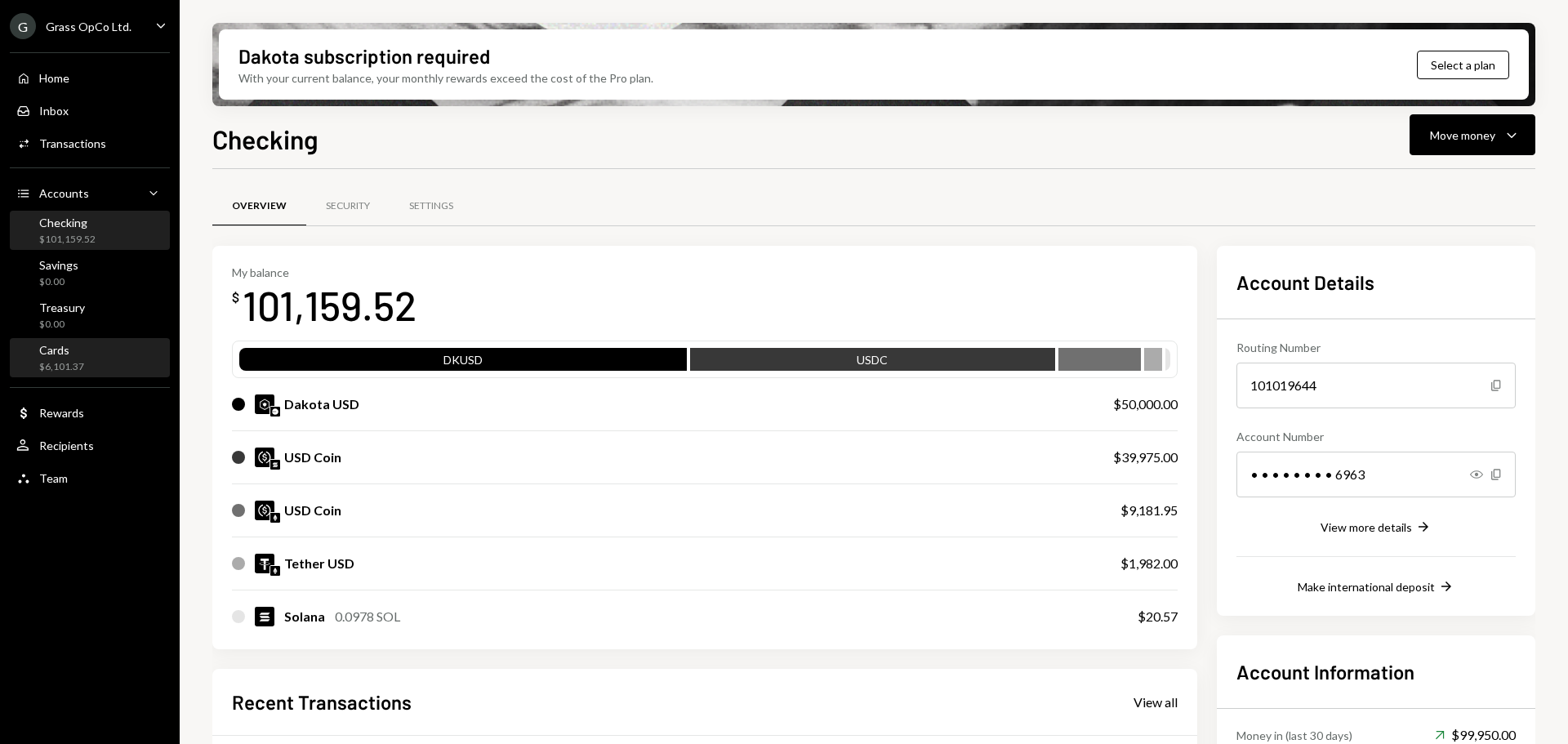
click at [45, 360] on div "$6,101.37" at bounding box center [61, 367] width 45 height 14
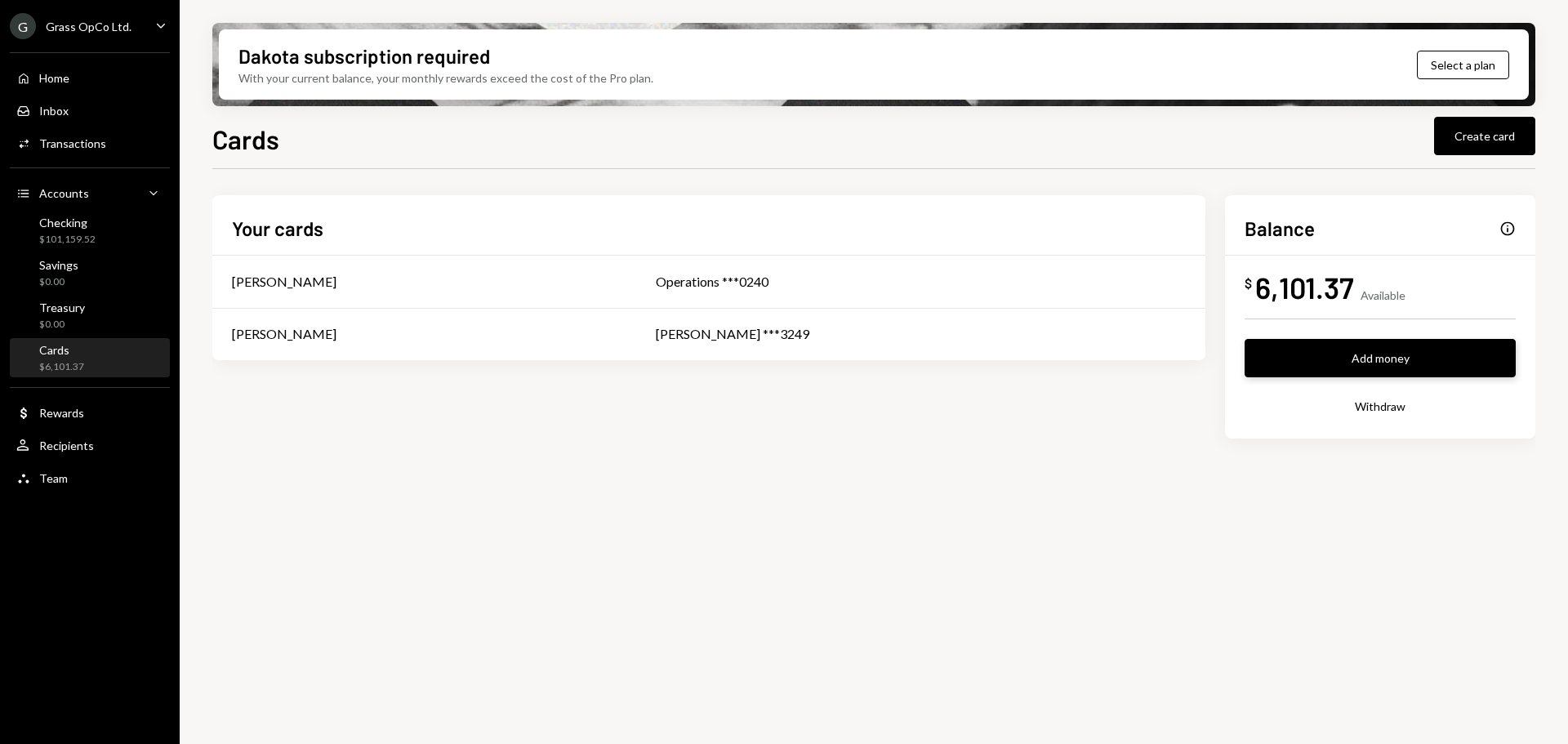
click at [1350, 346] on button "Add money" at bounding box center [1379, 358] width 271 height 38
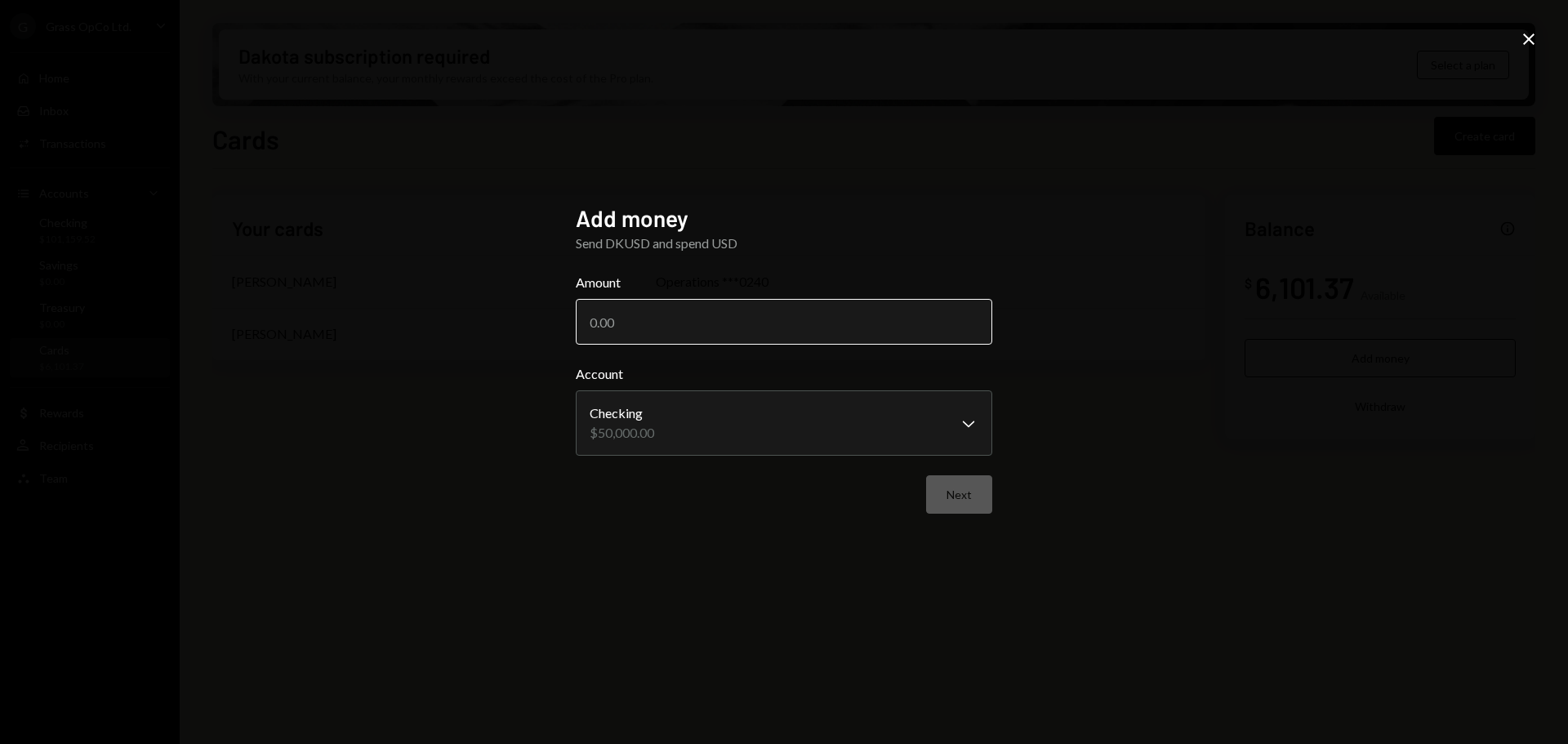
click at [687, 334] on input "Amount" at bounding box center [784, 322] width 417 height 46
type input "50000"
click at [658, 432] on body "**********" at bounding box center [784, 372] width 1568 height 744
click at [956, 488] on button "Next" at bounding box center [958, 494] width 66 height 38
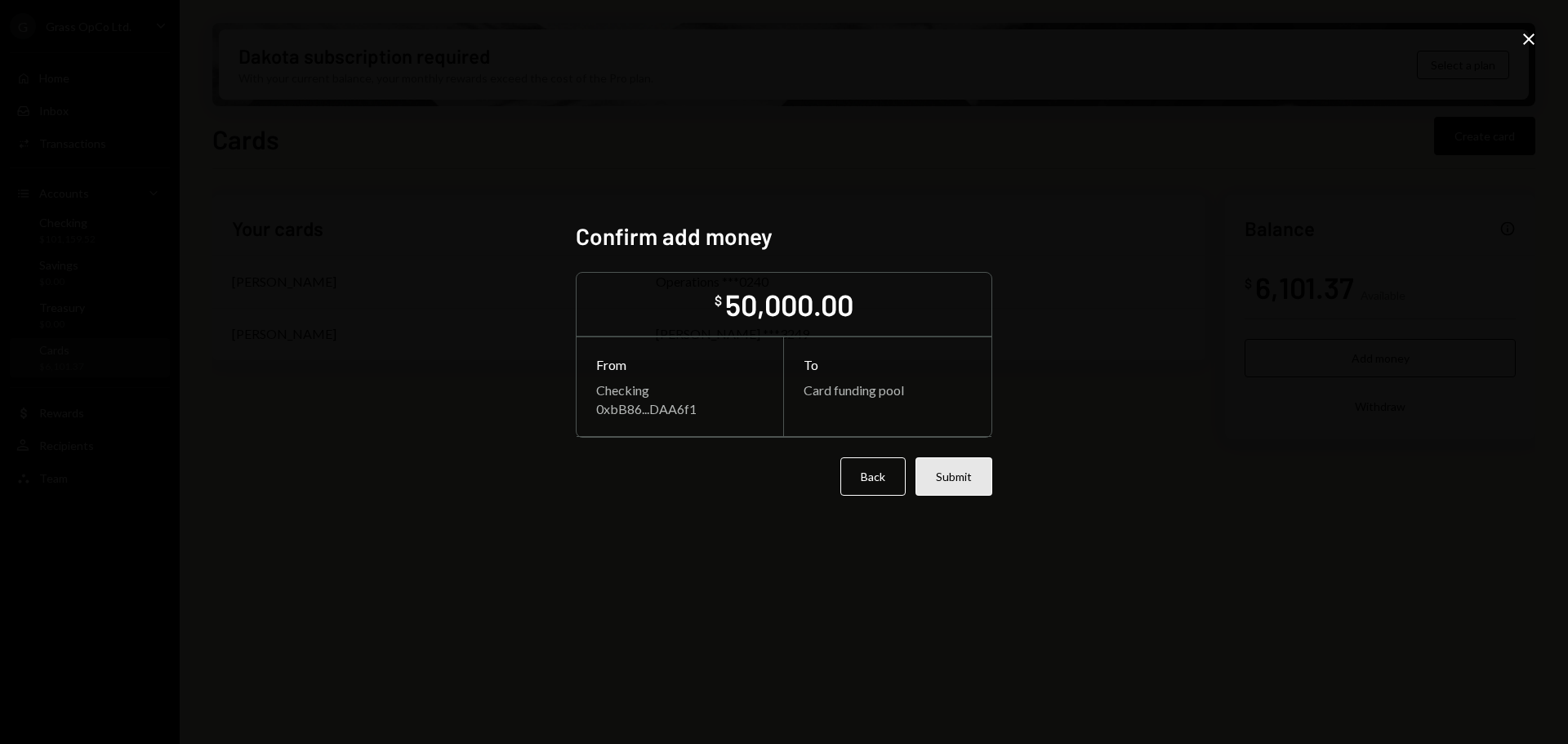
click at [960, 476] on button "Submit" at bounding box center [953, 476] width 77 height 38
click at [952, 484] on button "Submit" at bounding box center [953, 476] width 77 height 38
drag, startPoint x: 1535, startPoint y: 44, endPoint x: 1518, endPoint y: 51, distance: 18.4
click at [1532, 47] on icon "Close" at bounding box center [1528, 39] width 20 height 20
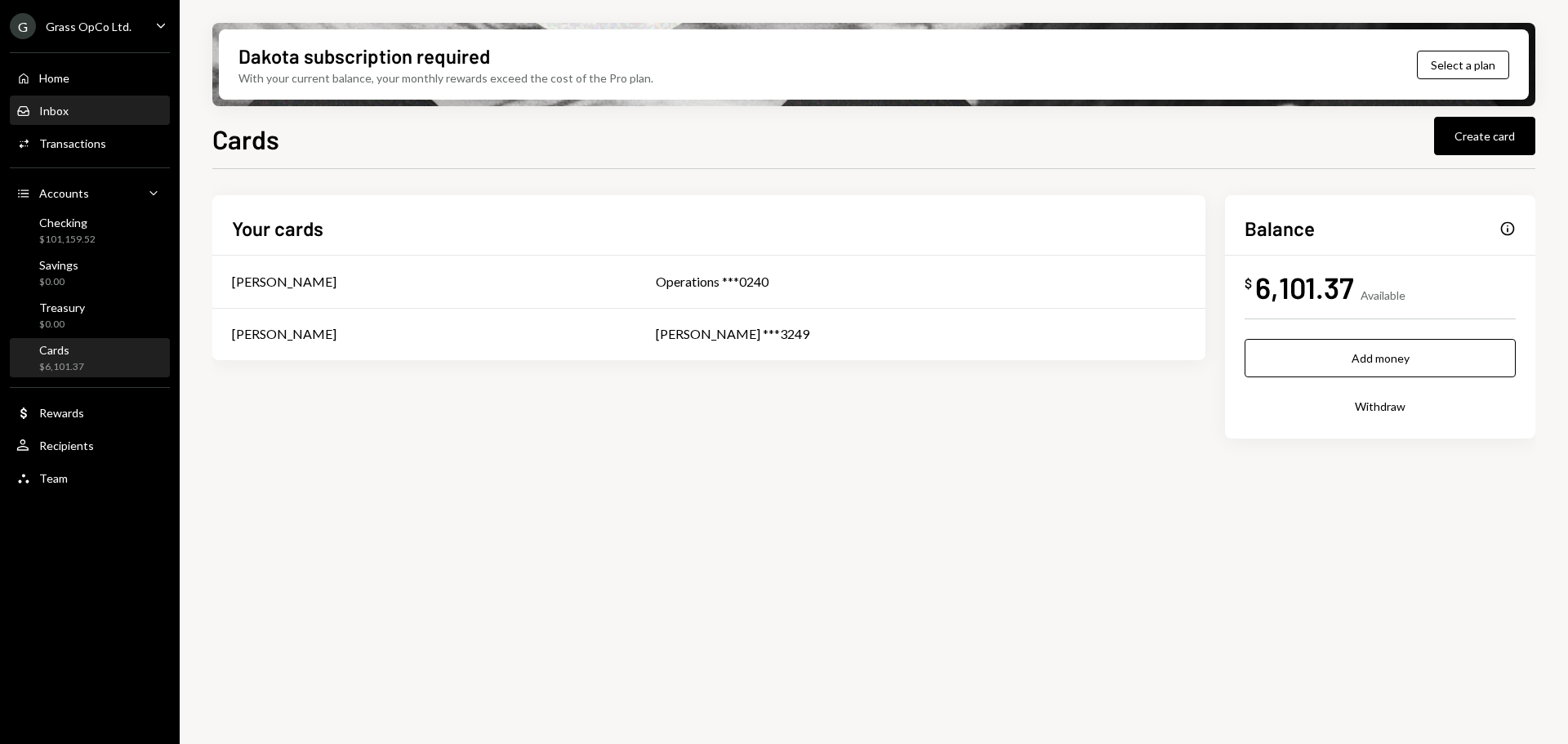
click at [70, 108] on div "Inbox Inbox" at bounding box center [89, 111] width 147 height 15
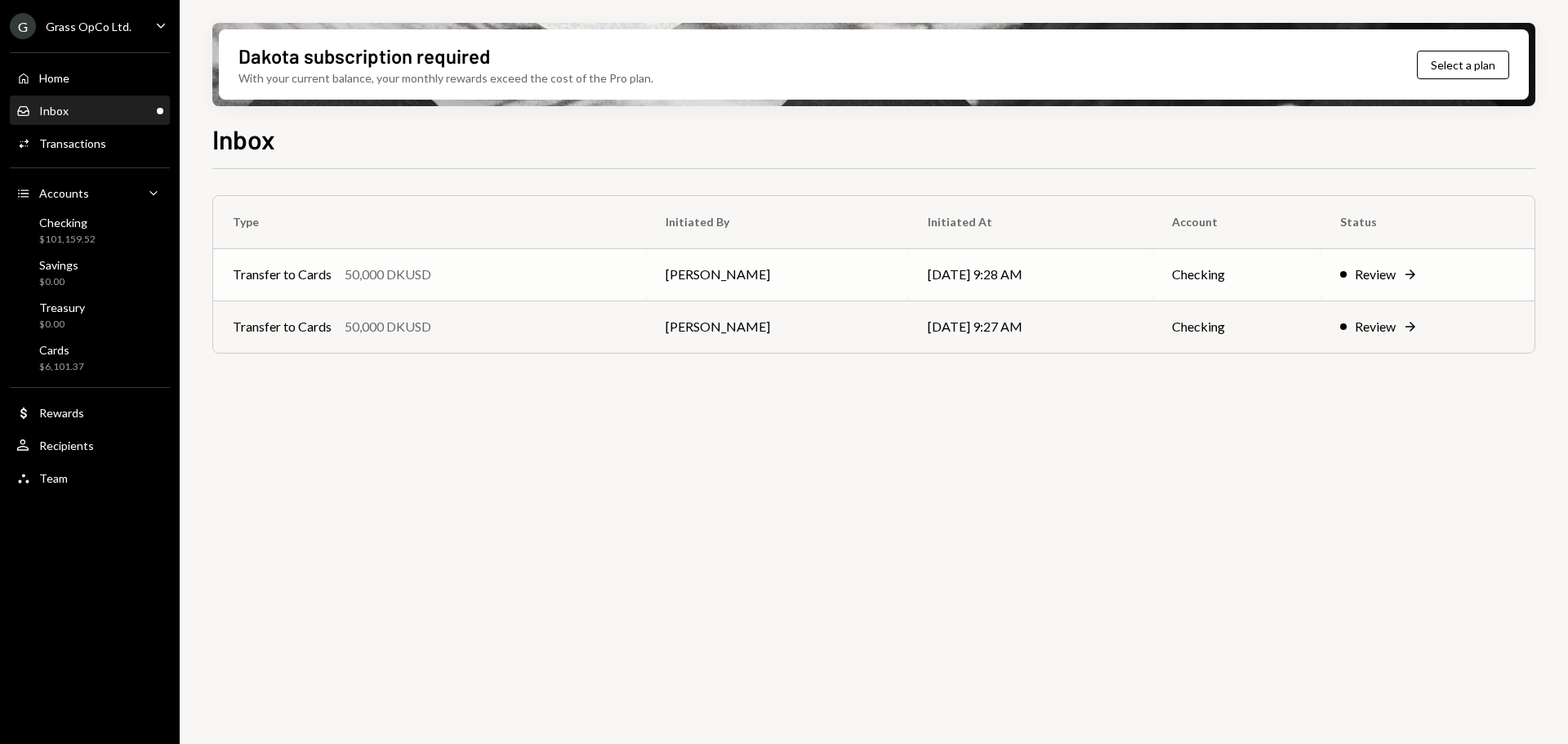
click at [784, 248] on td "[PERSON_NAME]" at bounding box center [777, 274] width 262 height 52
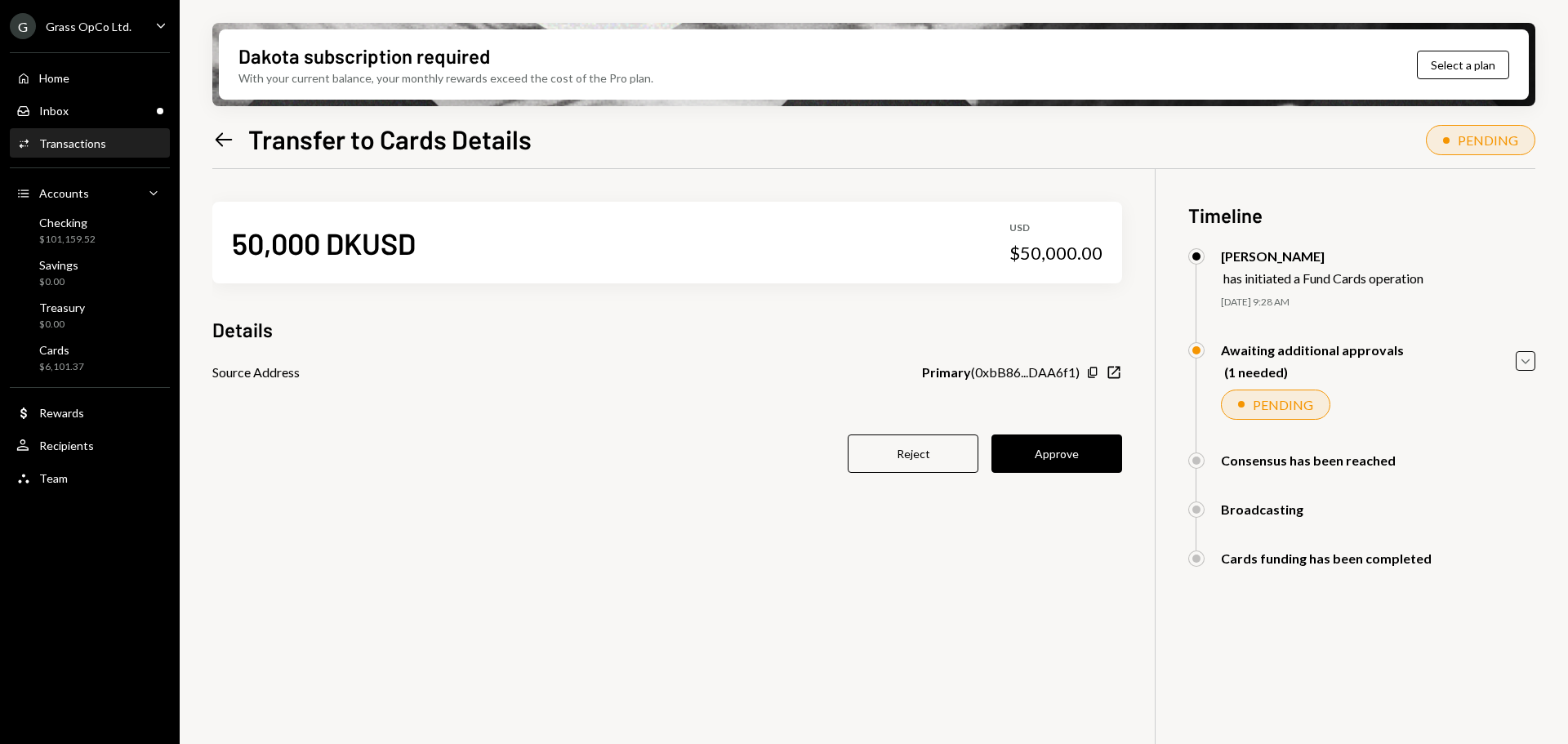
click at [1077, 441] on button "Approve" at bounding box center [1056, 454] width 131 height 38
click at [167, 21] on icon "Caret Down" at bounding box center [161, 25] width 18 height 18
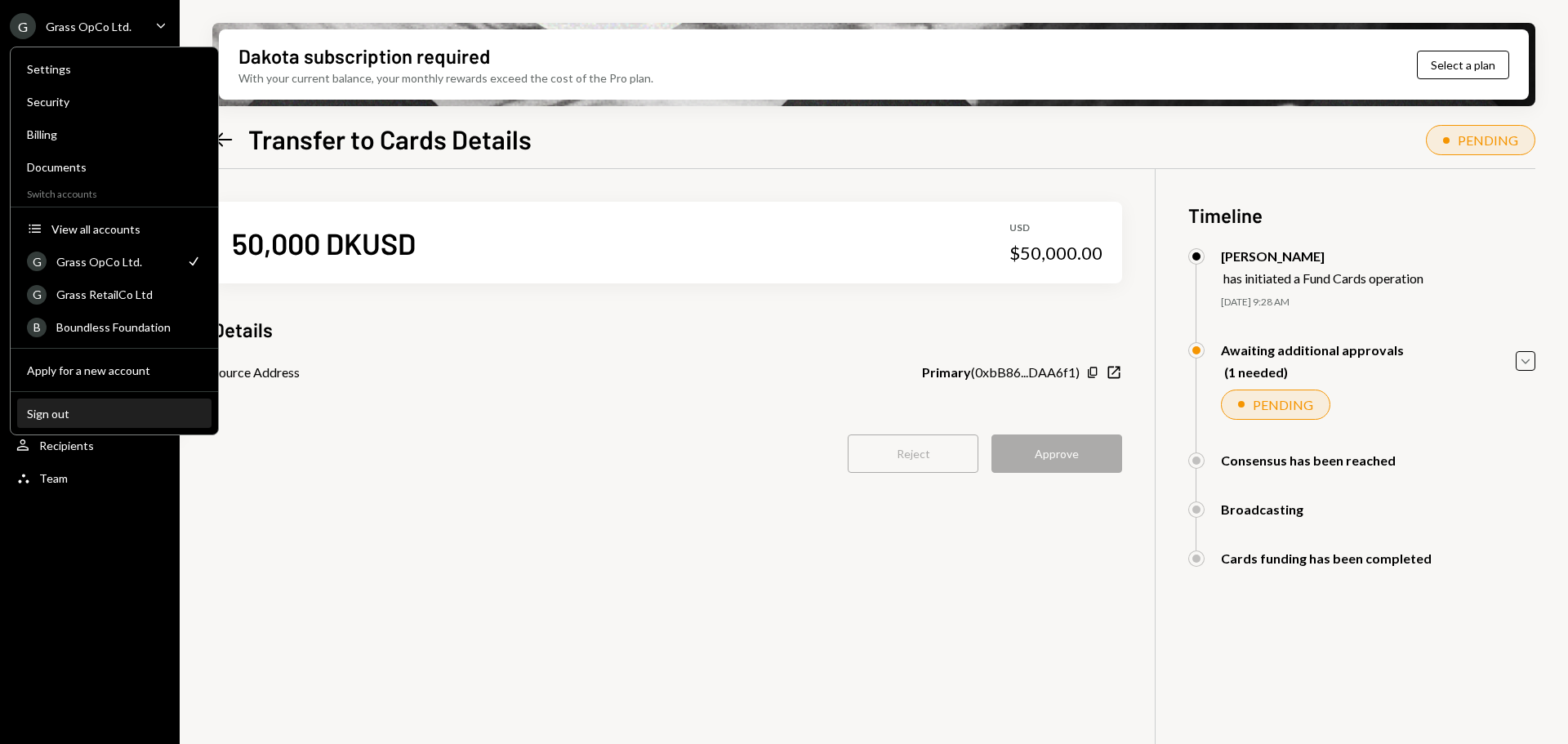
click at [52, 413] on div "Sign out" at bounding box center [114, 414] width 175 height 14
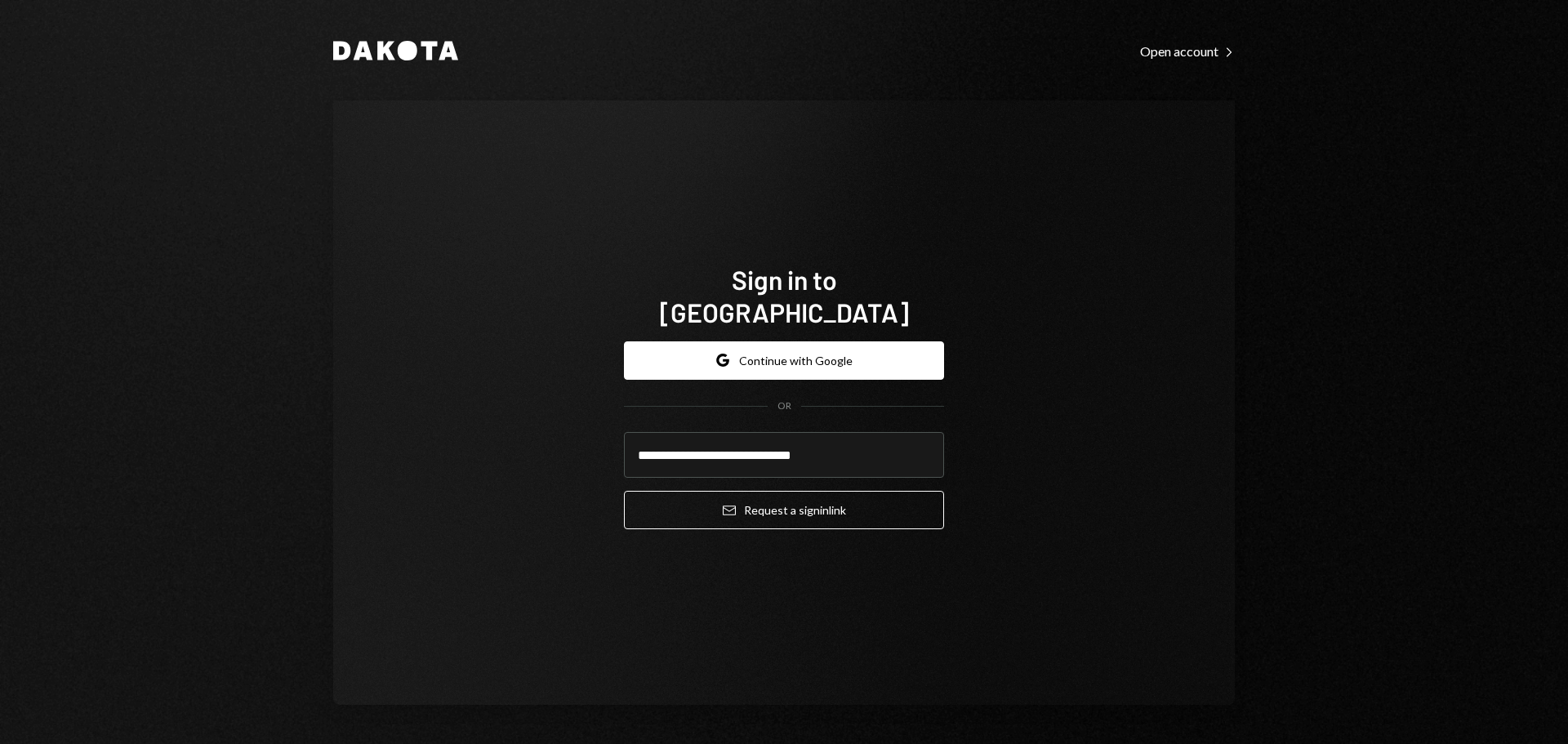
type input "**********"
click at [698, 491] on button "Email Request a sign in link" at bounding box center [784, 510] width 320 height 38
